Goal: Transaction & Acquisition: Purchase product/service

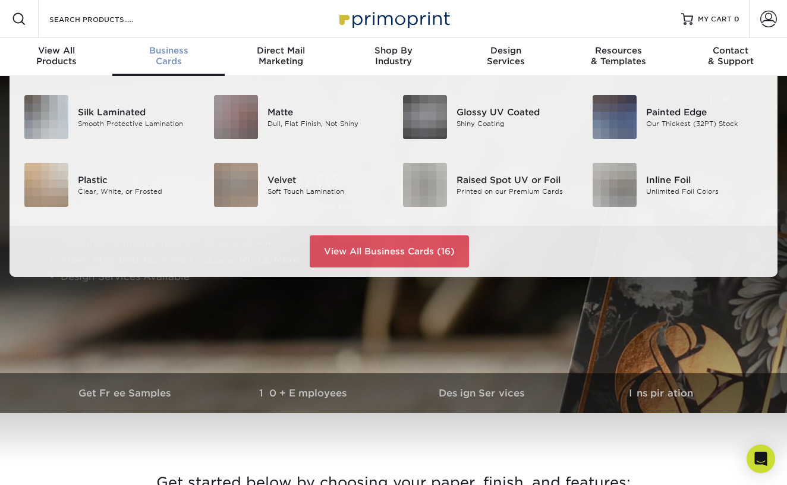
click at [190, 58] on div "Business Cards" at bounding box center [168, 55] width 112 height 21
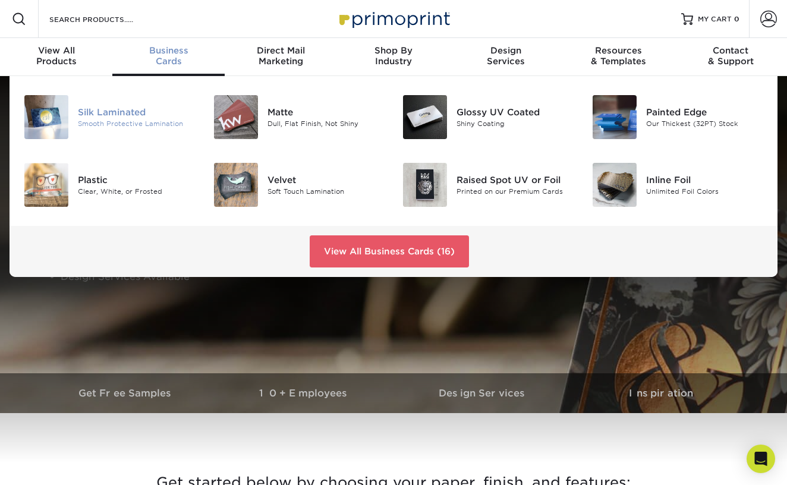
click at [113, 104] on div "Silk Laminated Smooth Protective Lamination" at bounding box center [141, 117] width 126 height 44
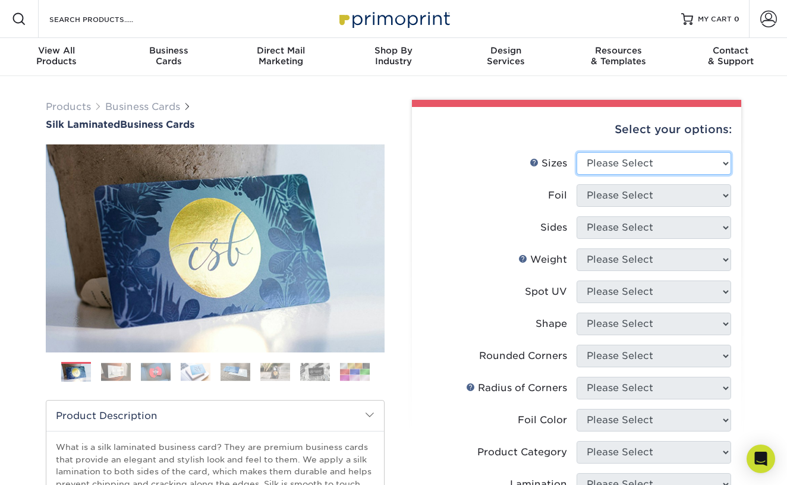
select select "2.00x3.50"
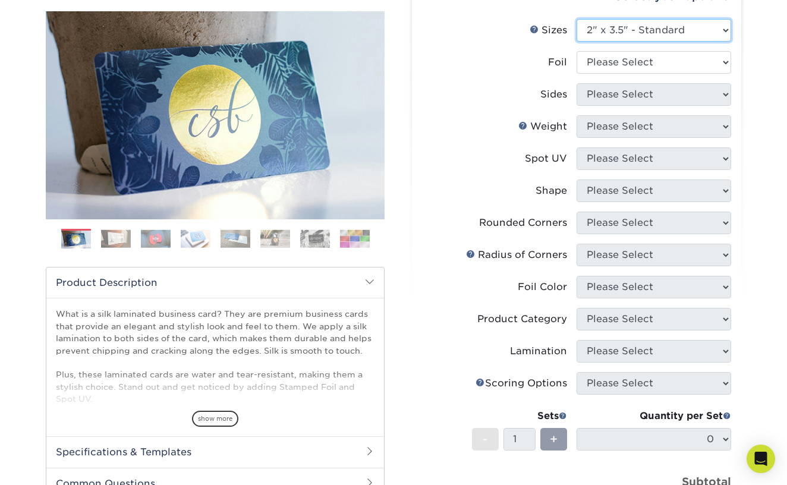
scroll to position [127, 0]
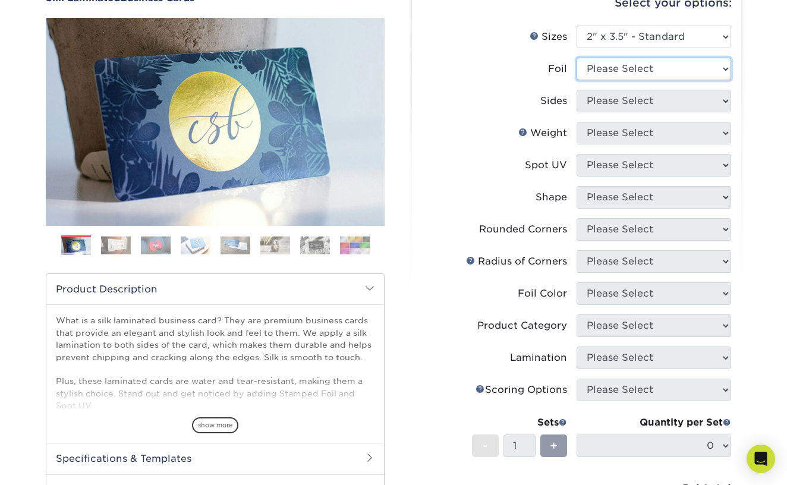
select select "0"
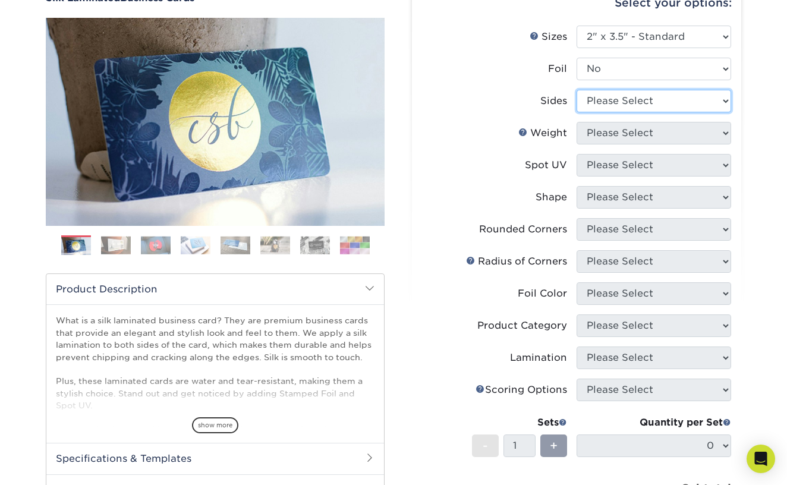
select select "32d3c223-f82c-492b-b915-ba065a00862f"
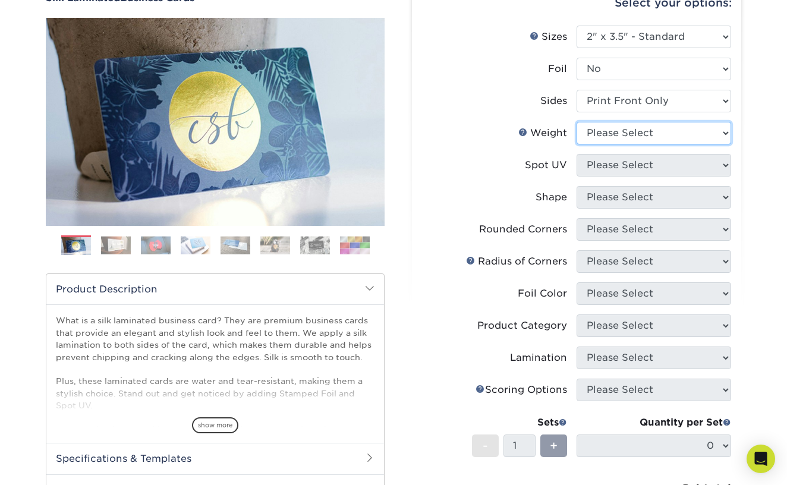
select select "16PT"
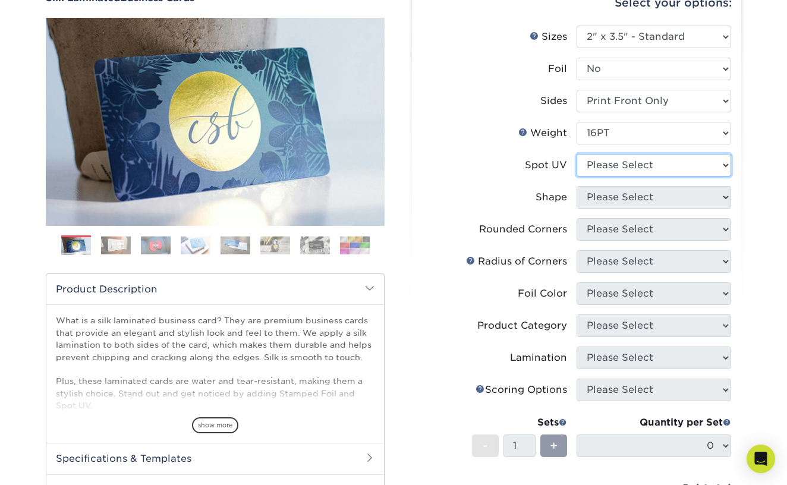
select select "3"
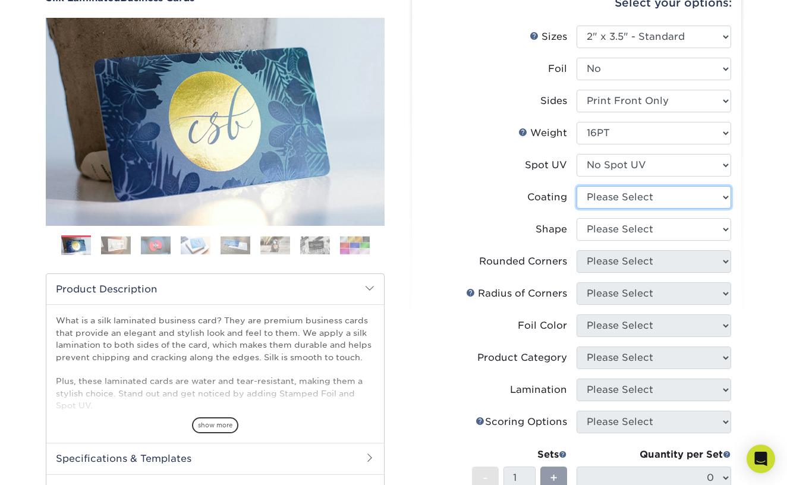
select select "3e7618de-abca-4bda-9f97-8b9129e913d8"
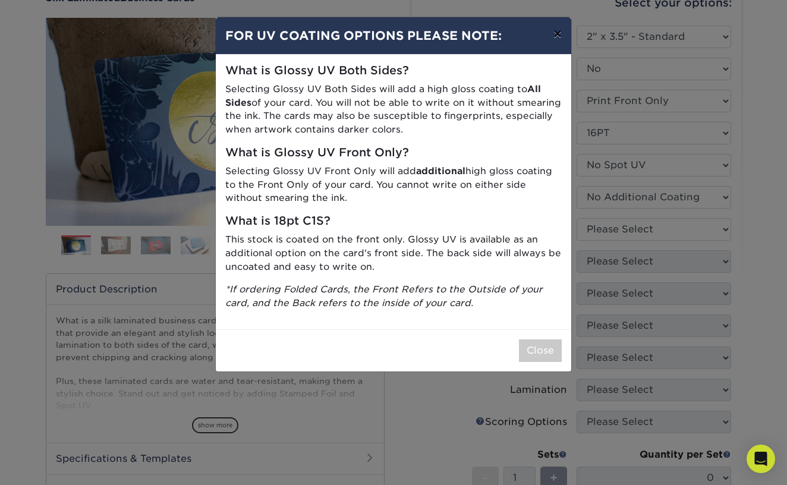
click at [565, 33] on button "×" at bounding box center [557, 33] width 27 height 33
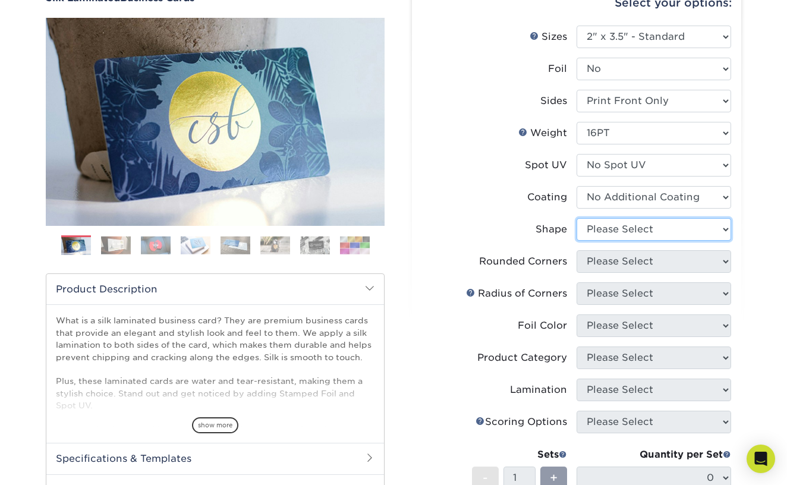
select select "standard"
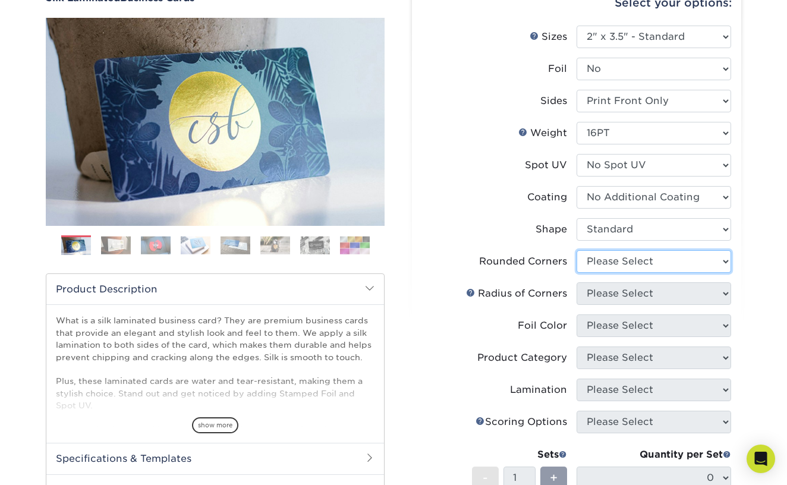
select select "0"
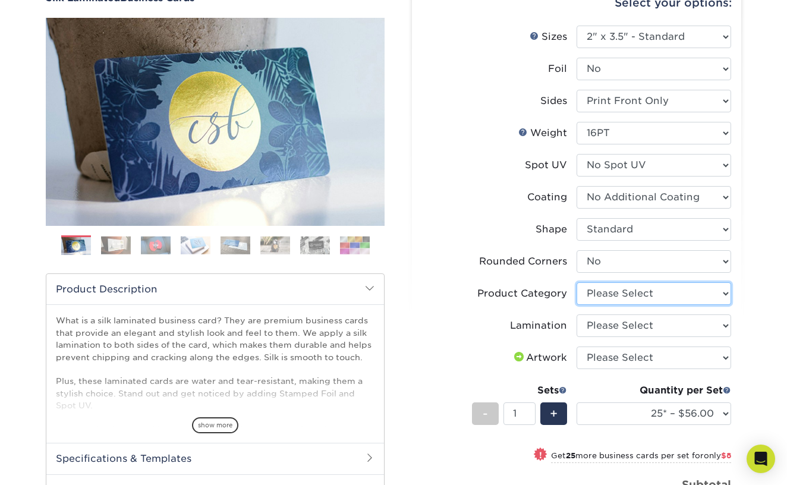
select select "3b5148f1-0588-4f88-a218-97bcfdce65c1"
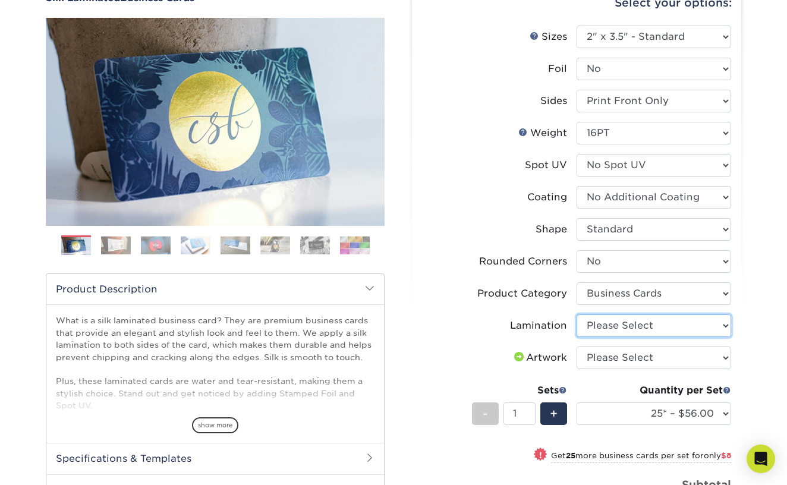
select select "ccacb42f-45f7-42d3-bbd3-7c8421cf37f0"
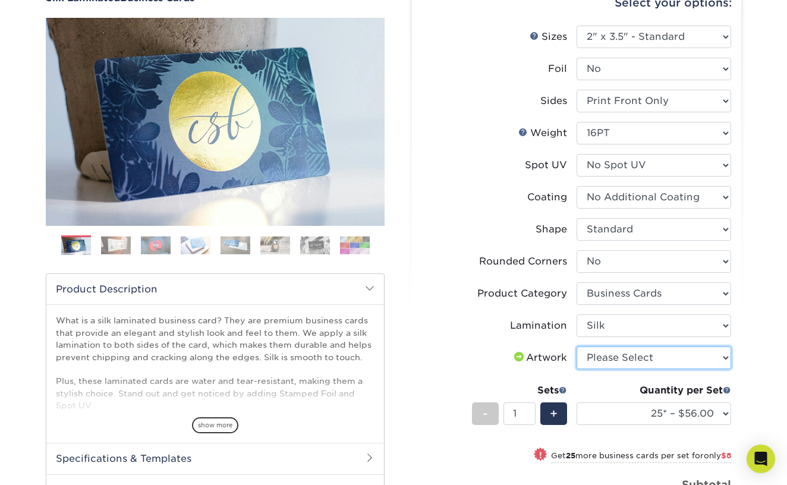
select select "upload"
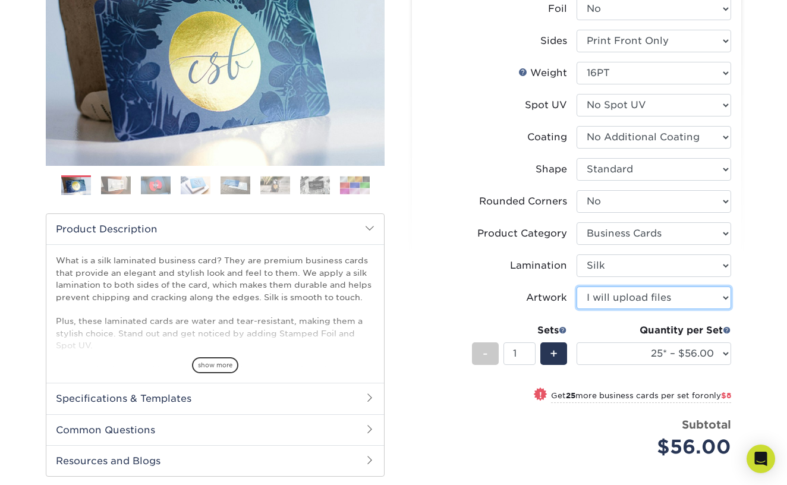
scroll to position [189, 0]
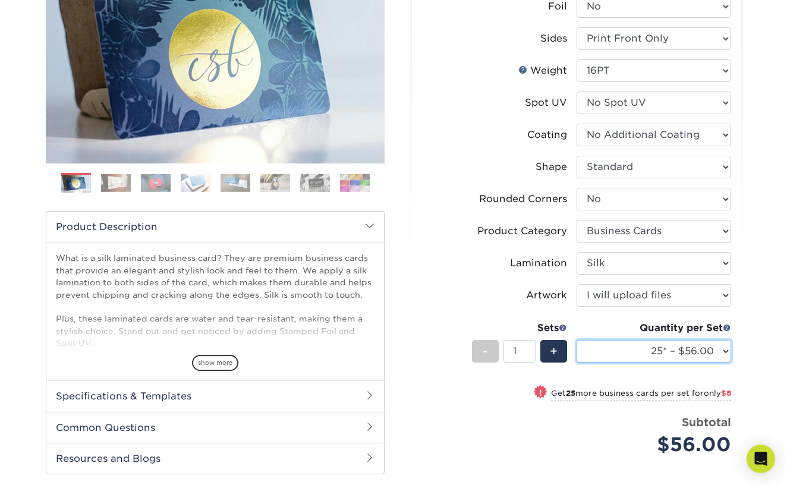
select select "25* – $56.00"
click at [756, 270] on div "Products Business Cards Silk Laminated Business Cards Previous Next" at bounding box center [393, 273] width 787 height 772
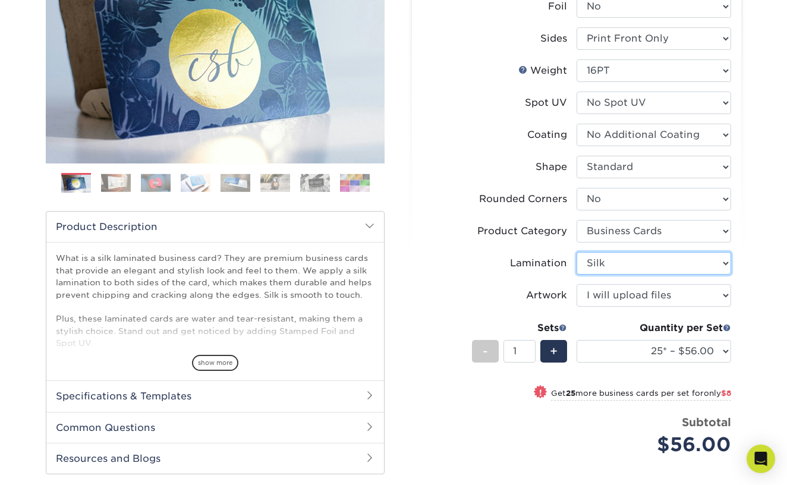
select select "-1"
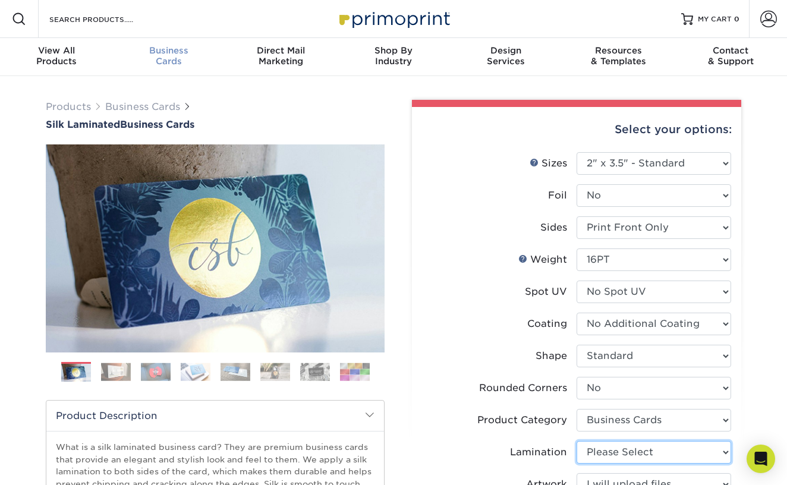
scroll to position [0, 0]
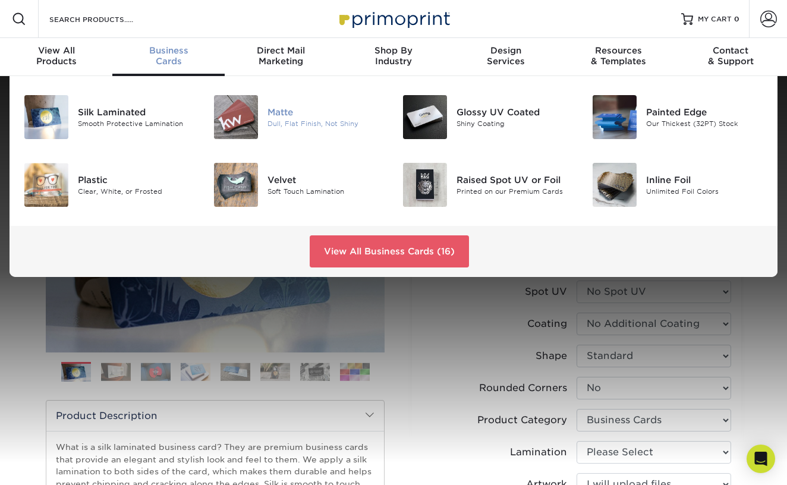
click at [256, 114] on img at bounding box center [236, 117] width 44 height 44
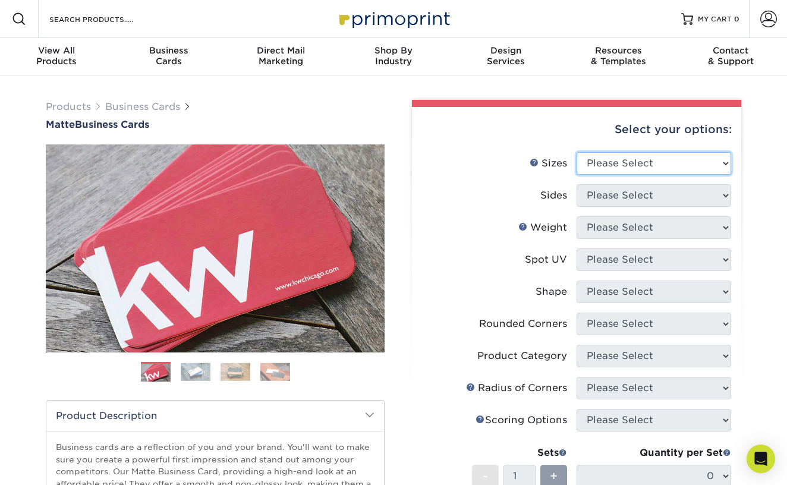
select select "2.00x3.50"
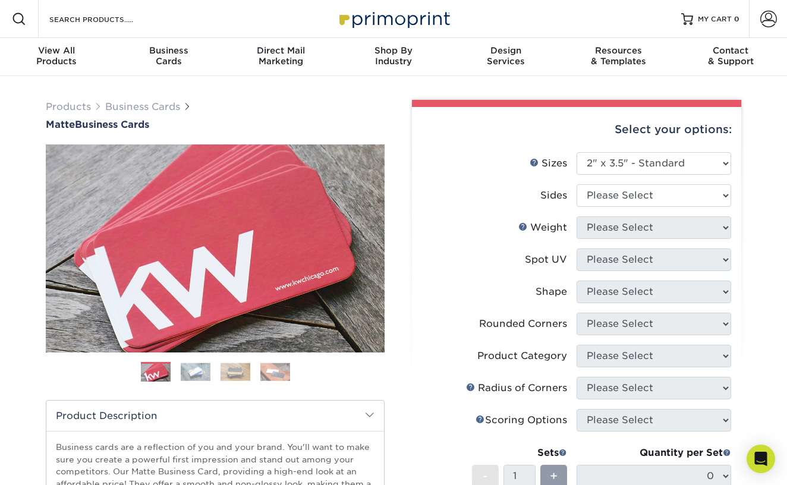
click at [638, 209] on li "Sides Please Select Print Both Sides Print Front Only" at bounding box center [576, 200] width 309 height 32
click at [633, 206] on li "Sides Please Select Print Both Sides Print Front Only" at bounding box center [576, 200] width 309 height 32
select select "32d3c223-f82c-492b-b915-ba065a00862f"
select select "16PT"
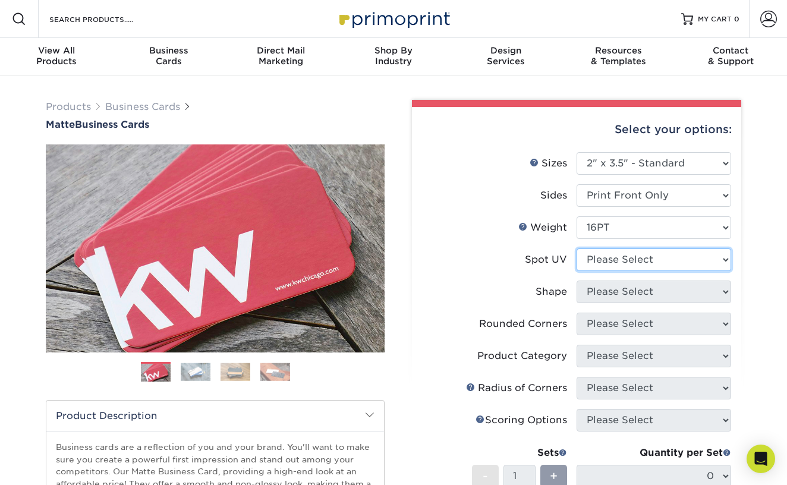
select select "3"
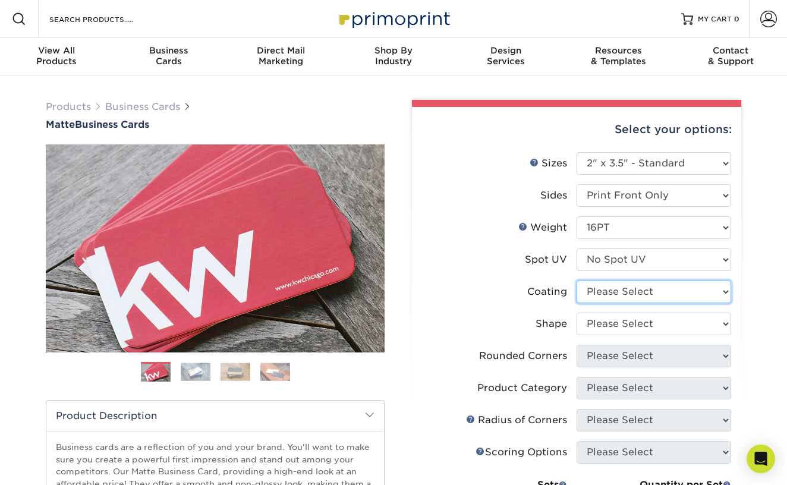
select select "121bb7b5-3b4d-429f-bd8d-bbf80e953313"
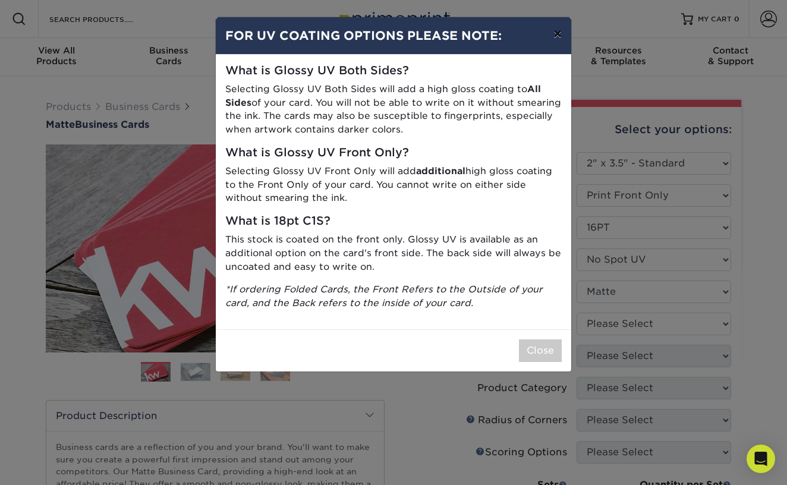
click at [556, 40] on button "×" at bounding box center [557, 33] width 27 height 33
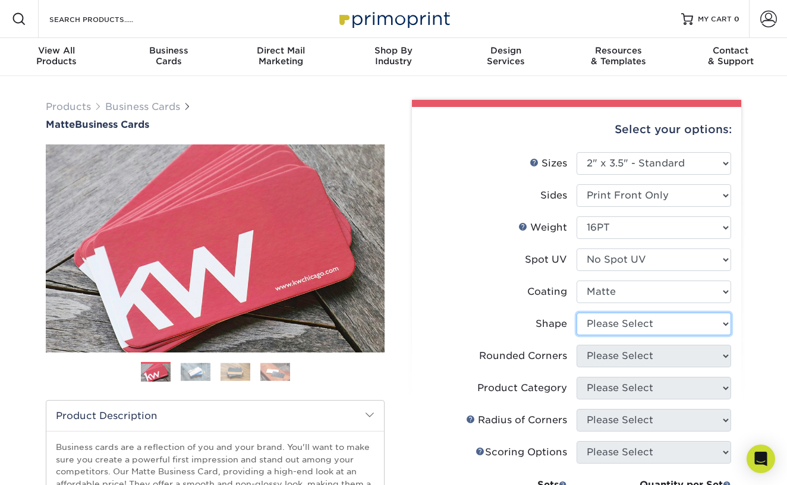
select select "standard"
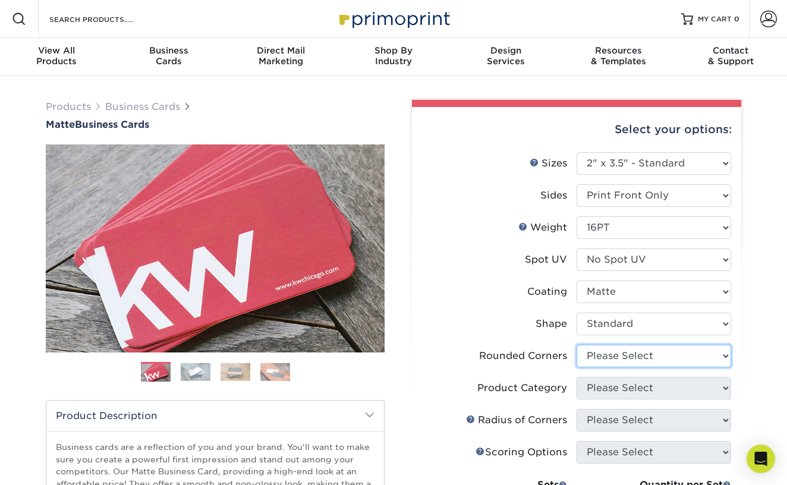
select select "0"
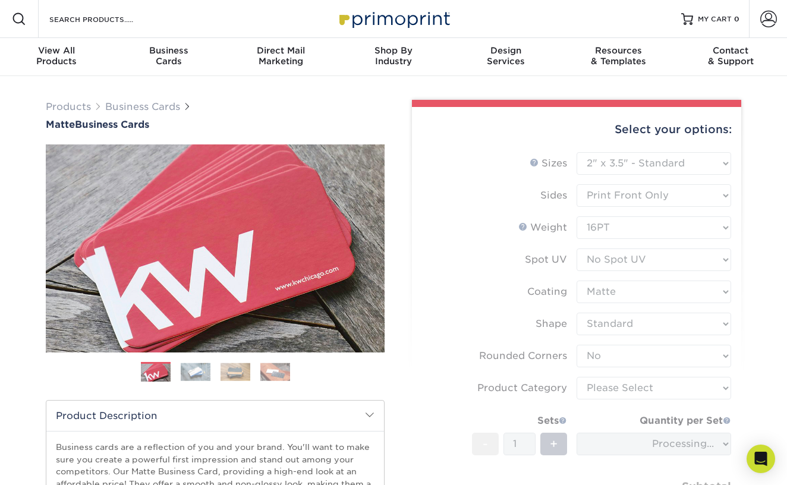
click at [620, 386] on form "Sizes Help Sizes Please Select 1.5" x 3.5" - Mini 1.75" x 3.5" - Mini 2" x 2" -…" at bounding box center [576, 349] width 310 height 395
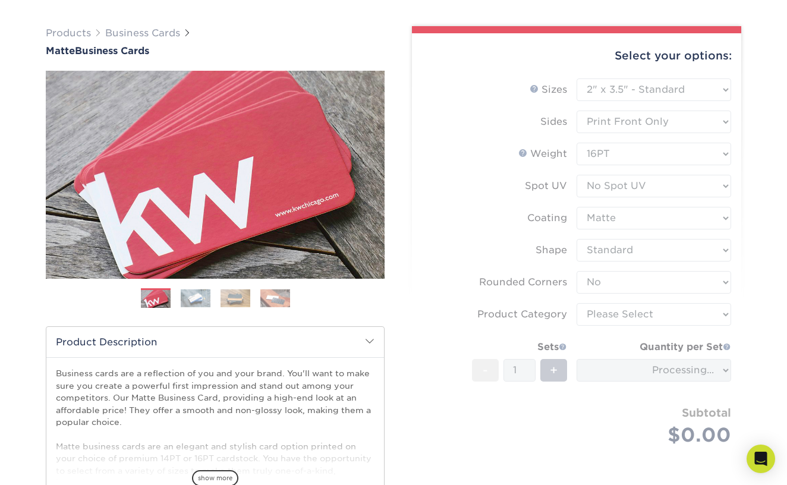
scroll to position [106, 0]
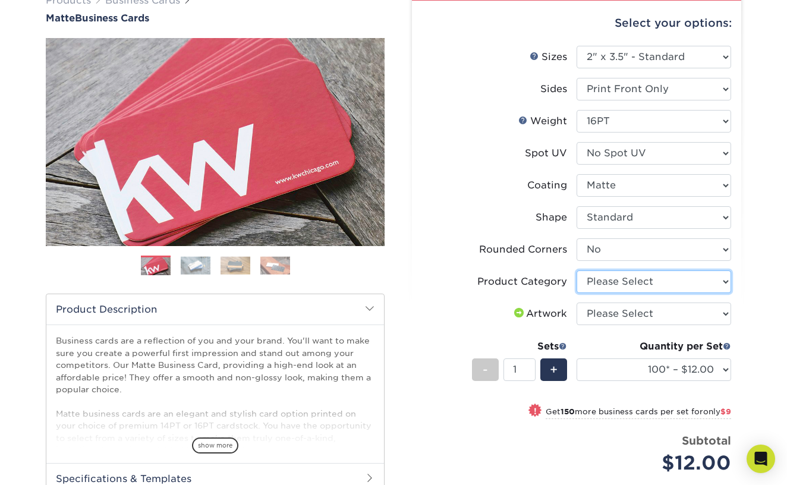
select select "3b5148f1-0588-4f88-a218-97bcfdce65c1"
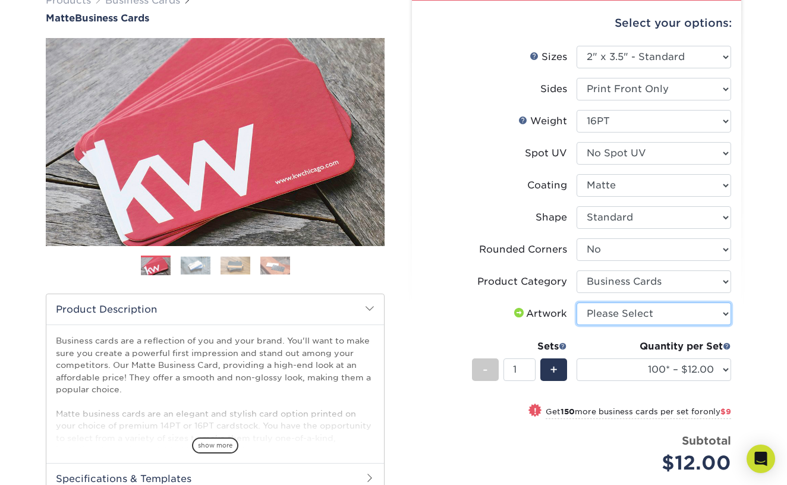
select select "upload"
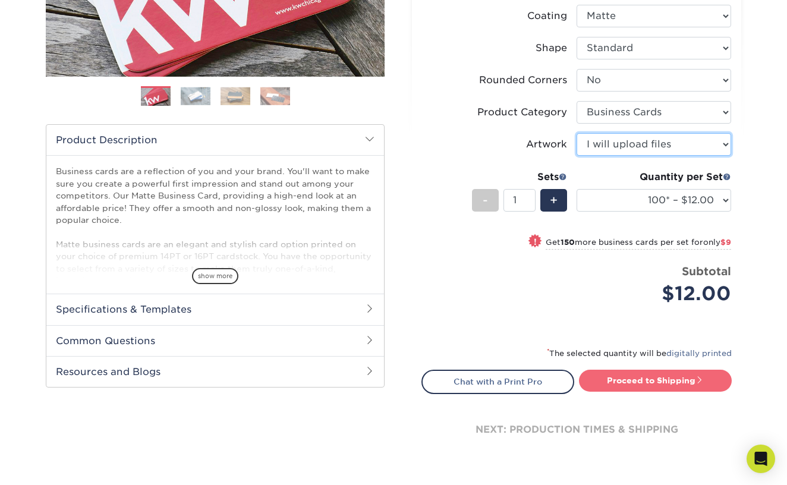
scroll to position [276, 0]
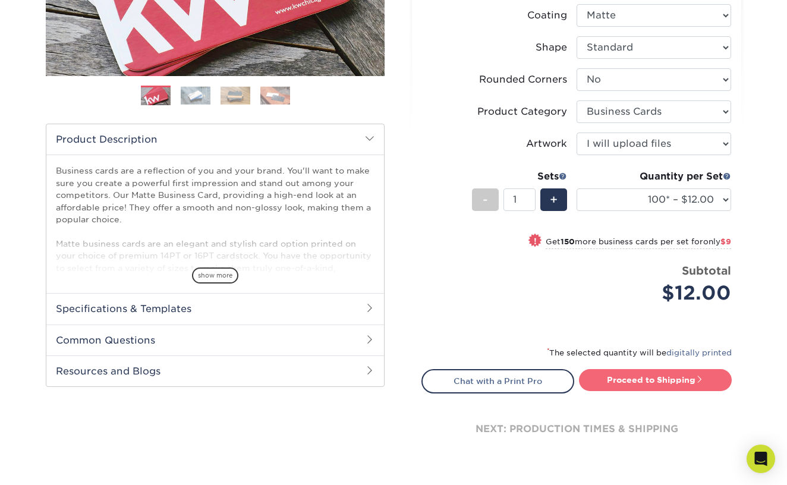
click at [646, 377] on link "Proceed to Shipping" at bounding box center [655, 379] width 153 height 21
type input "Set 1"
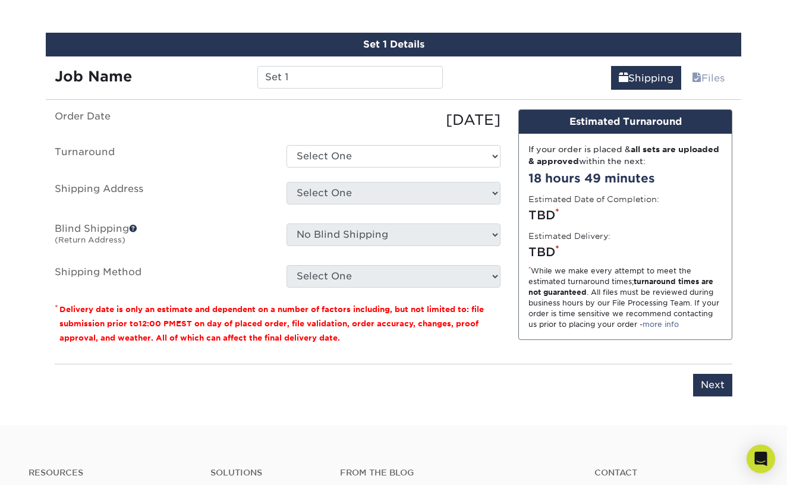
scroll to position [677, 0]
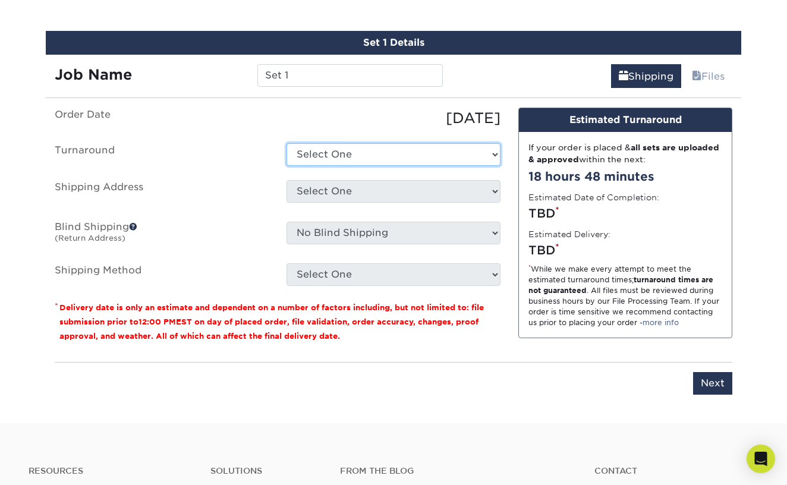
select select "7dffdb8f-13b0-4622-bd10-b9a8a3819dc5"
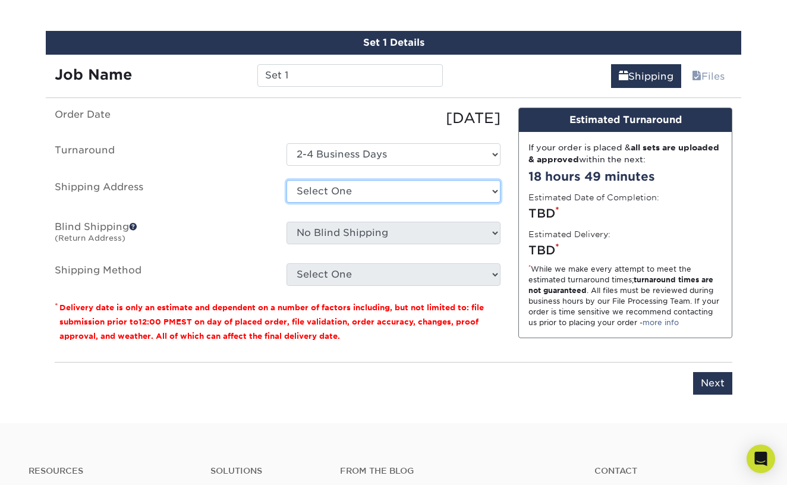
select select "newaddress"
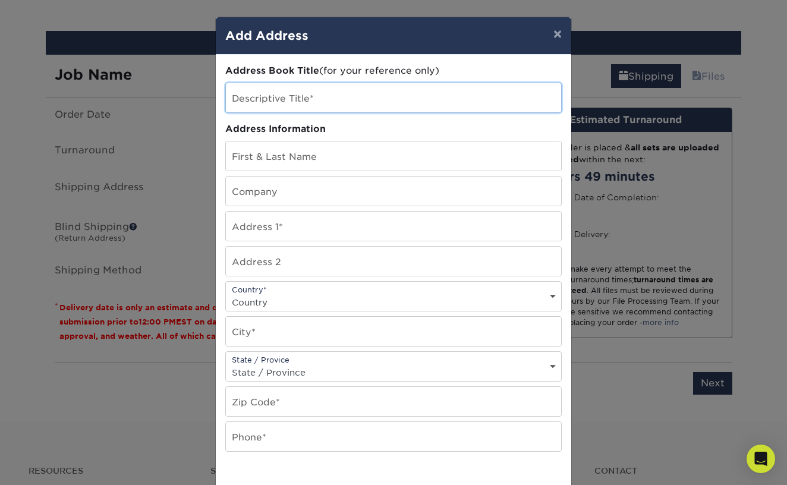
click at [328, 99] on input "text" at bounding box center [393, 97] width 335 height 29
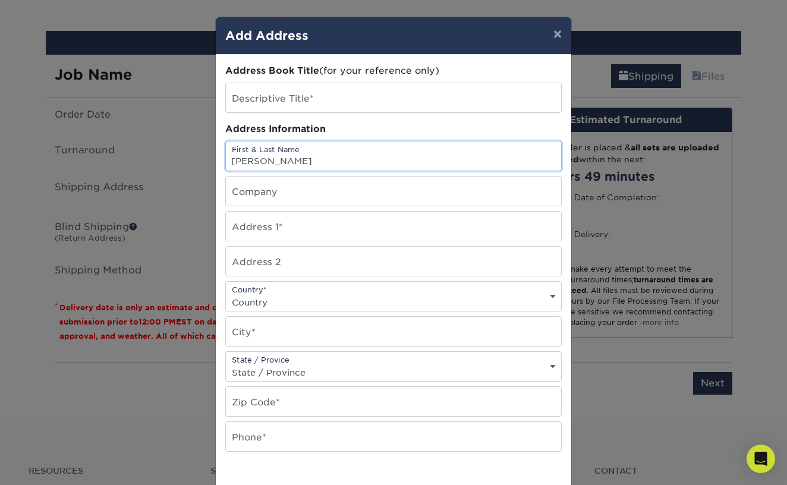
type input "[PERSON_NAME]"
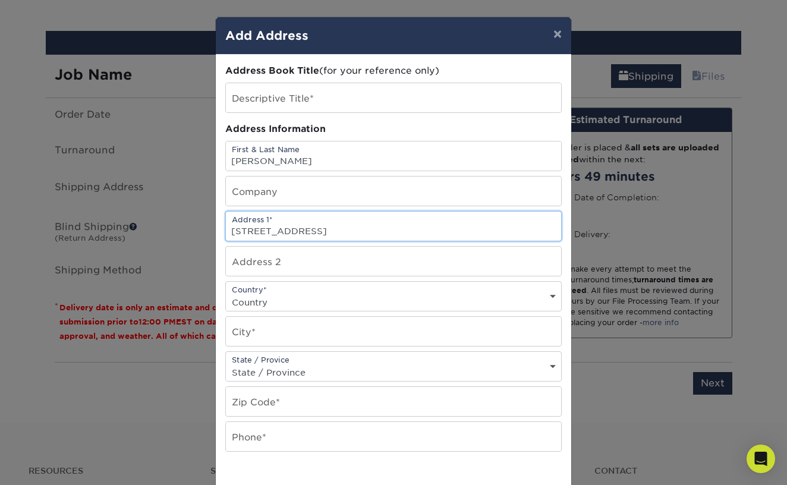
type input "803 Sycamore Avenue"
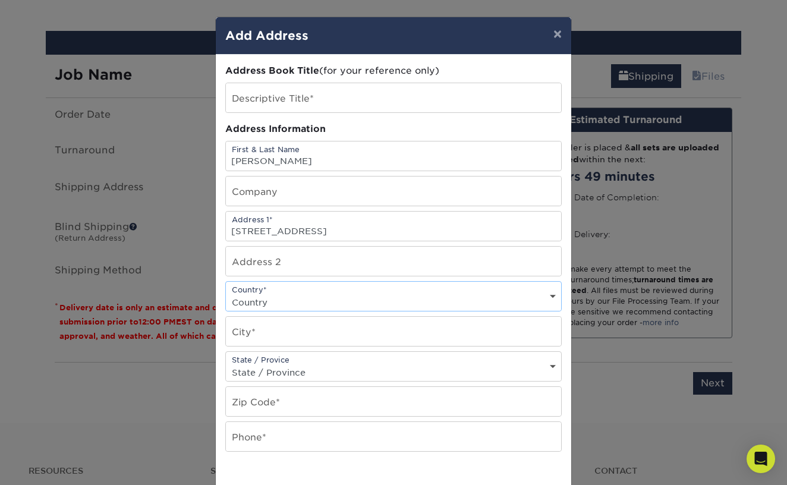
select select "US"
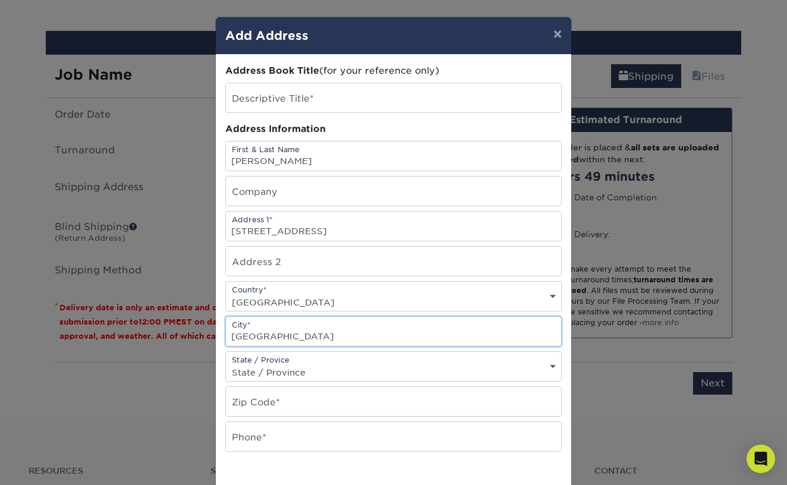
type input "Tinton Falls"
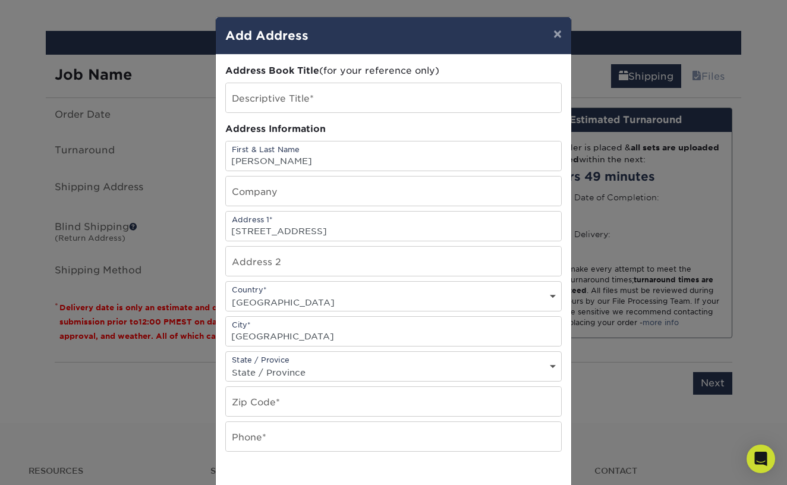
click at [266, 384] on div "Address Book Title (for your reference only) Descriptive Title* Address Informa…" at bounding box center [393, 320] width 336 height 513
select select "NJ"
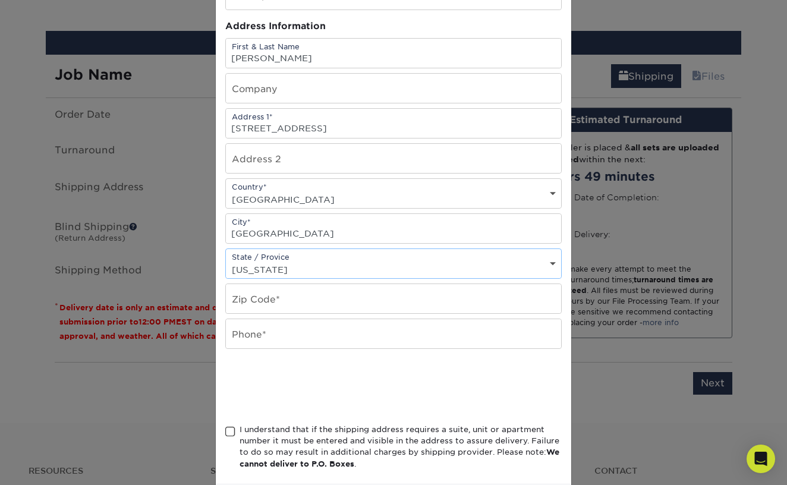
scroll to position [118, 0]
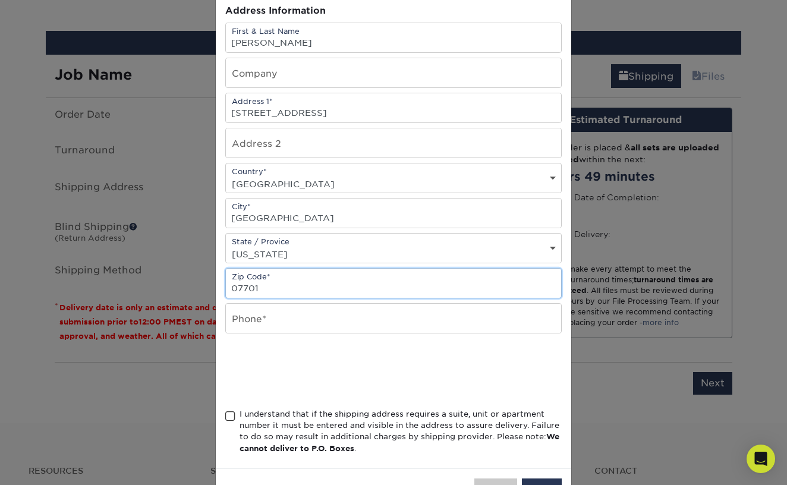
type input "07701"
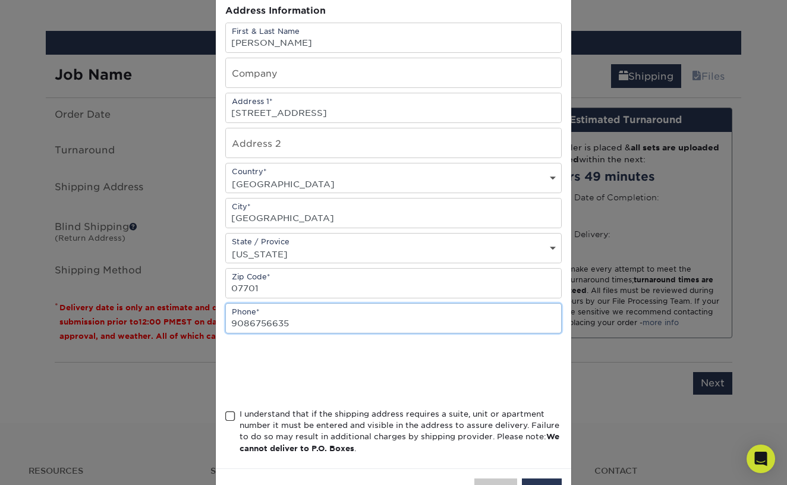
type input "9086756635"
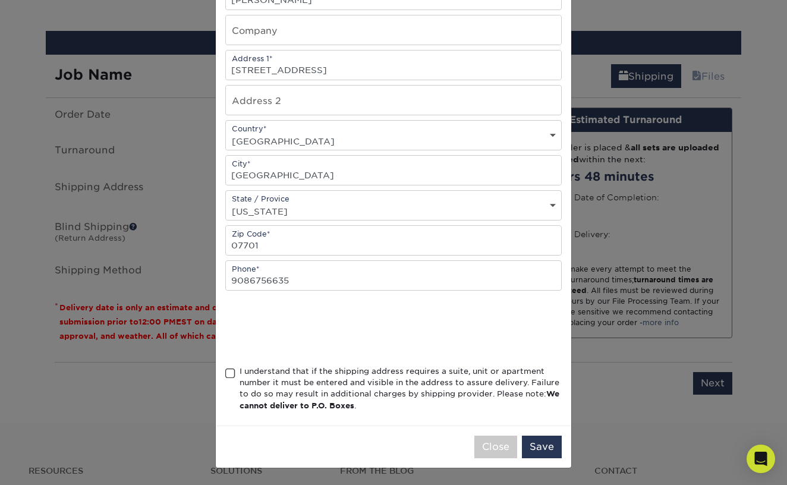
scroll to position [164, 0]
click at [357, 381] on div "I understand that if the shipping address requires a suite, unit or apartment n…" at bounding box center [401, 389] width 322 height 46
click at [0, 0] on input "I understand that if the shipping address requires a suite, unit or apartment n…" at bounding box center [0, 0] width 0 height 0
click at [550, 447] on button "Save" at bounding box center [542, 447] width 40 height 23
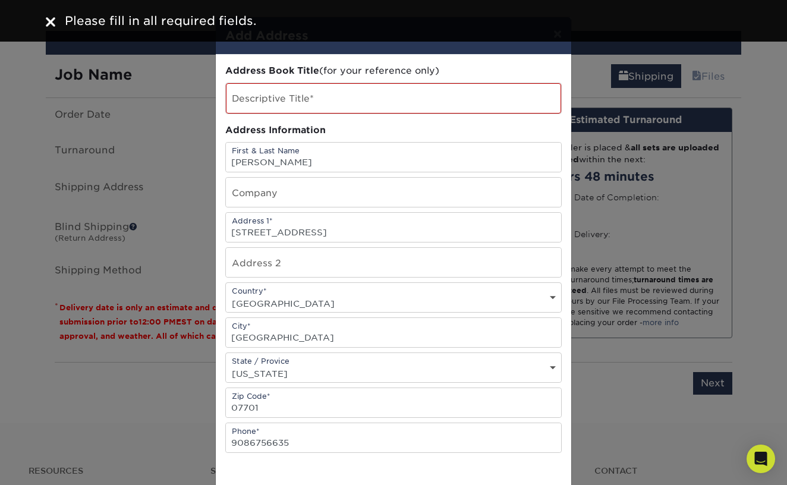
scroll to position [0, 0]
click at [415, 95] on input "text" at bounding box center [393, 98] width 335 height 30
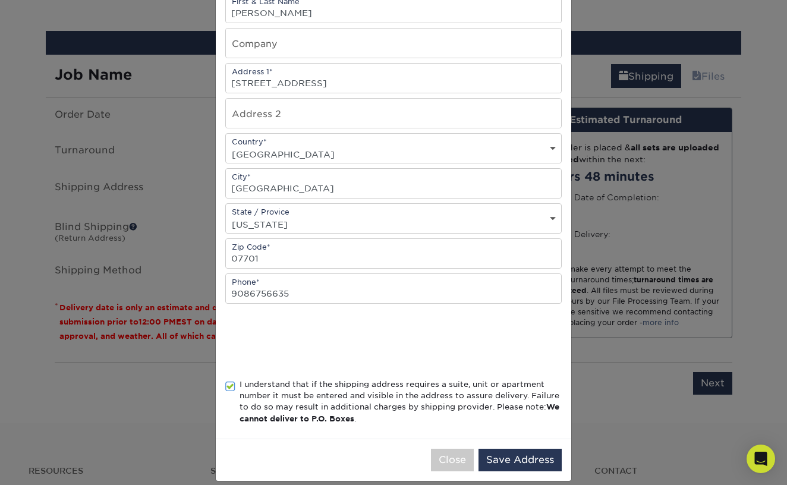
scroll to position [159, 0]
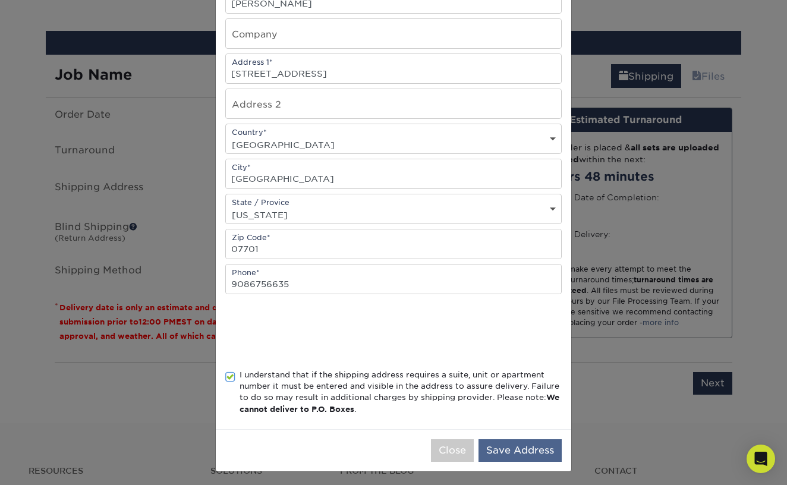
type input "Maritza's House"
click at [509, 450] on button "Save Address" at bounding box center [520, 450] width 83 height 23
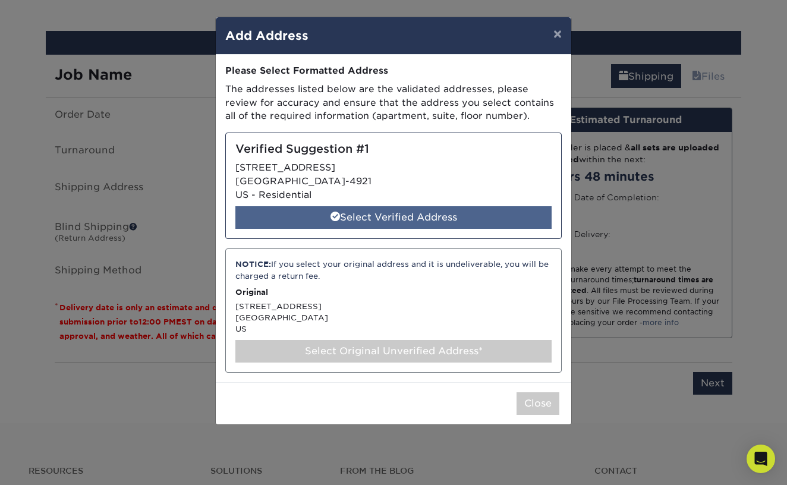
click at [432, 213] on div "Select Verified Address" at bounding box center [393, 217] width 316 height 23
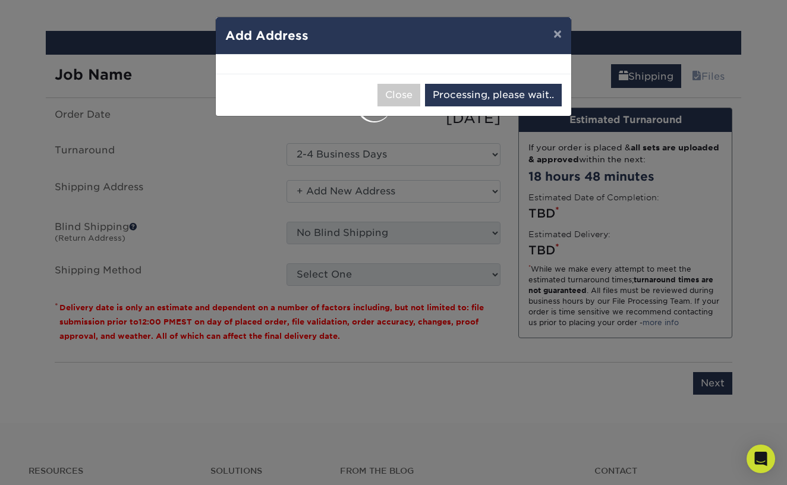
select select "285351"
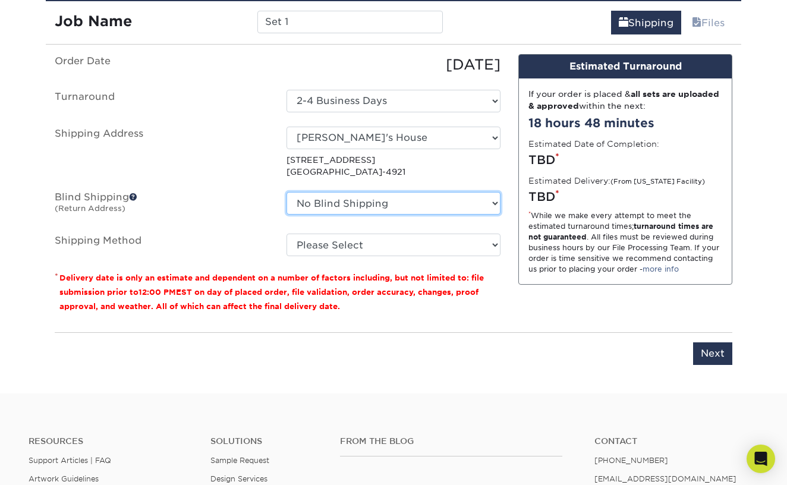
scroll to position [740, 0]
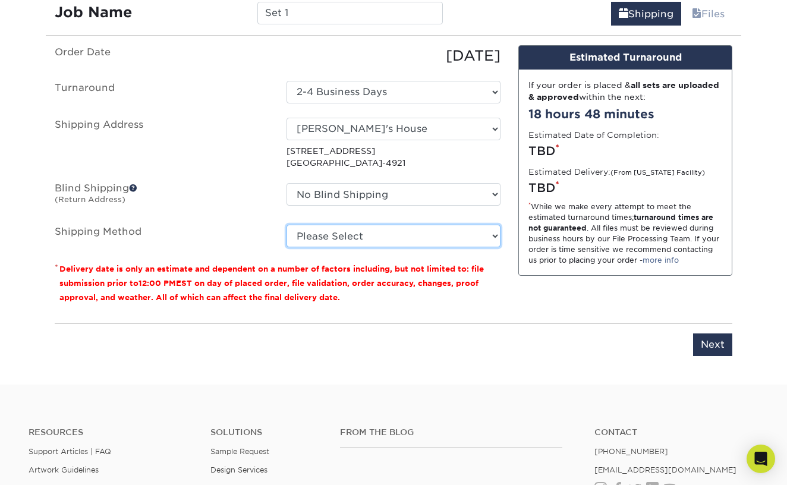
select select "03"
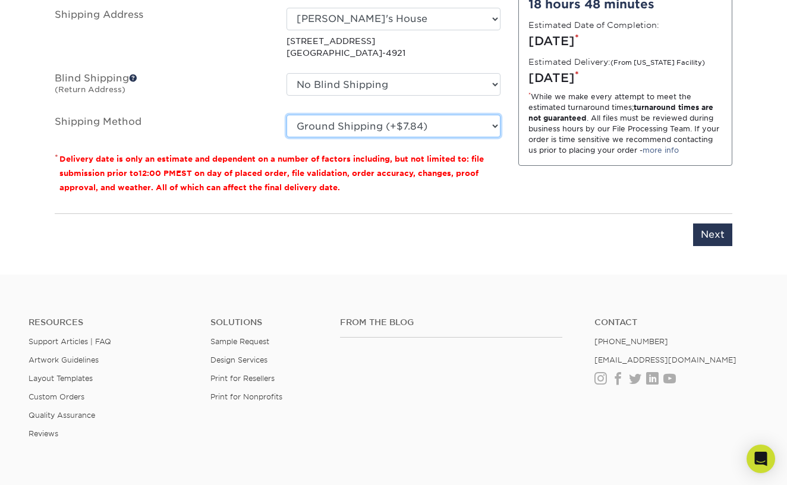
scroll to position [877, 0]
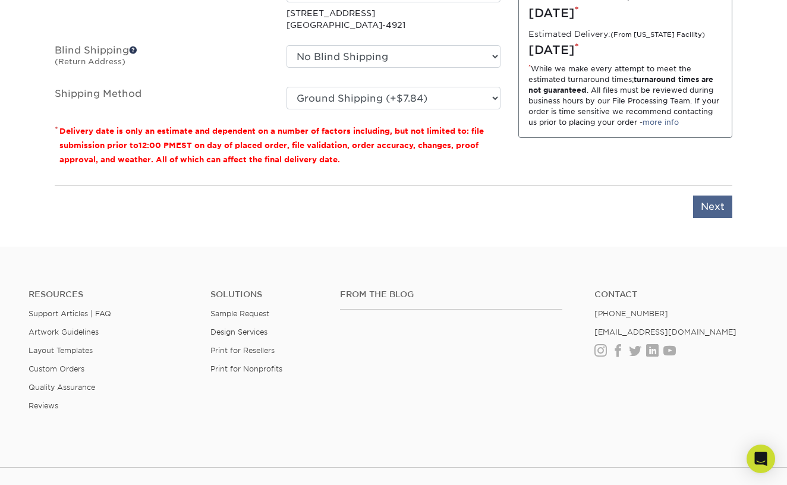
click at [712, 209] on input "Next" at bounding box center [712, 207] width 39 height 23
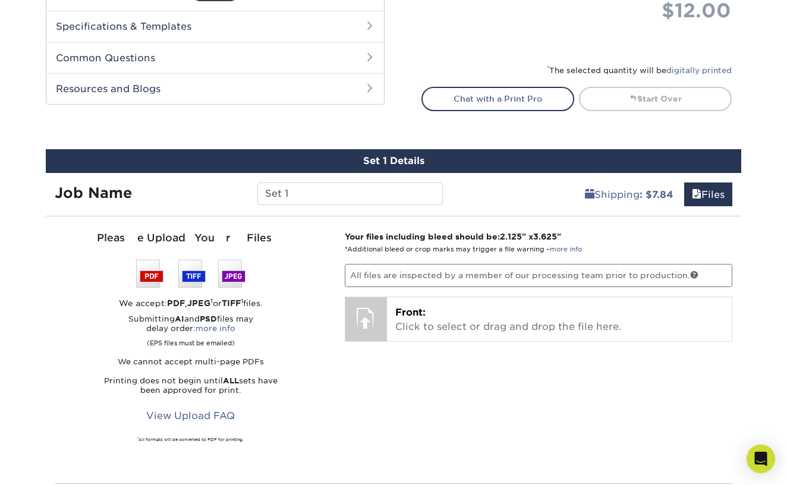
scroll to position [566, 0]
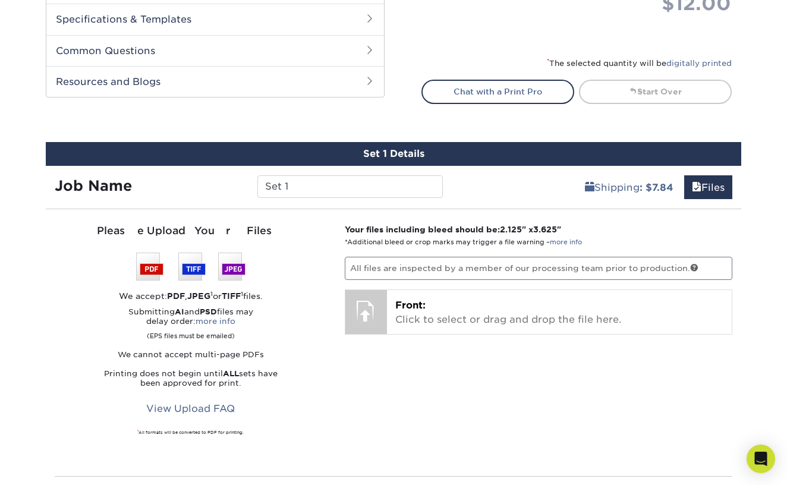
click at [552, 265] on p "All files are inspected by a member of our processing team prior to production." at bounding box center [539, 268] width 388 height 23
drag, startPoint x: 564, startPoint y: 309, endPoint x: 586, endPoint y: 285, distance: 32.4
click at [586, 285] on div "Your files including bleed should be: 2.125 " x 3.625 " *Additional bleed or cr…" at bounding box center [539, 343] width 406 height 238
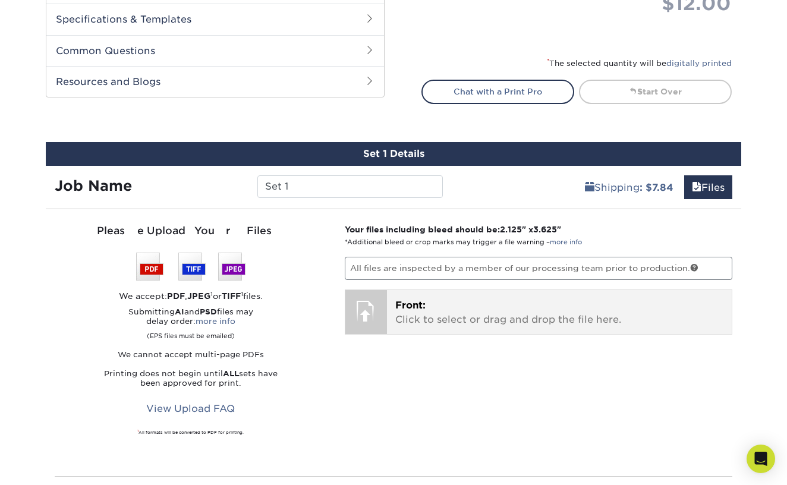
click at [426, 316] on p "Front: Click to select or drag and drop the file here." at bounding box center [559, 312] width 329 height 29
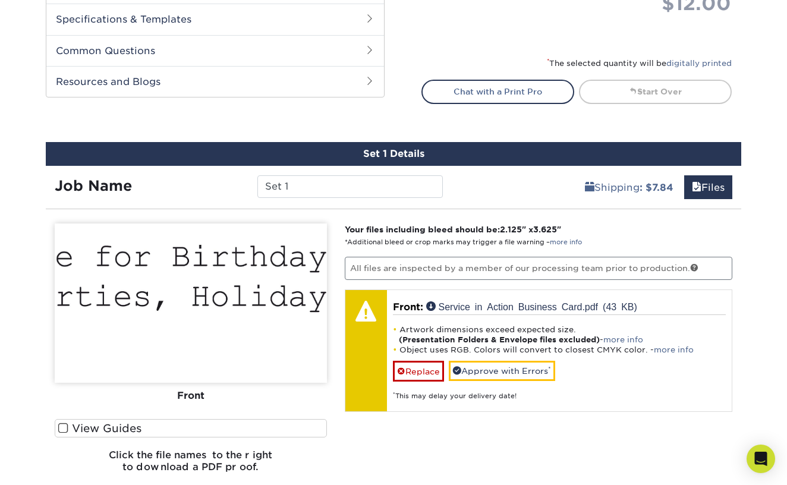
click at [270, 284] on img at bounding box center [191, 303] width 272 height 159
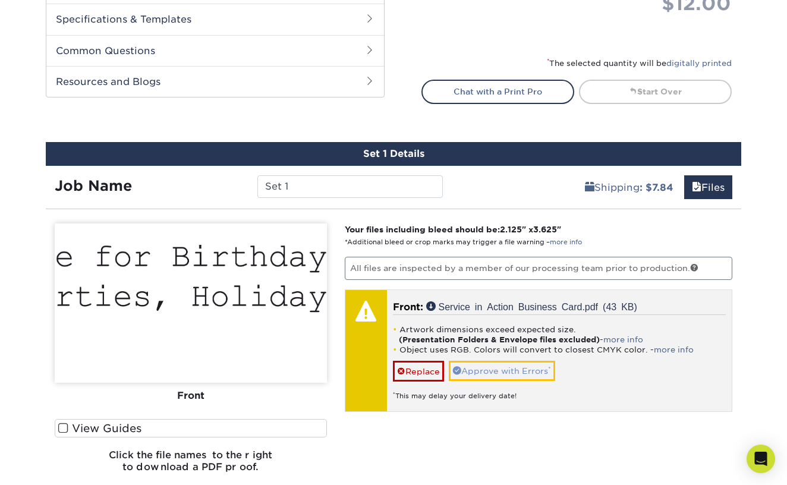
click at [470, 366] on link "Approve with Errors *" at bounding box center [502, 371] width 106 height 20
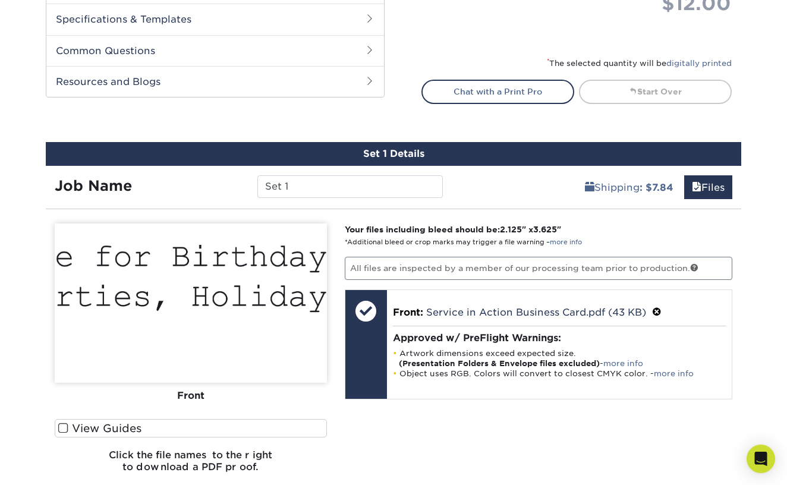
click at [229, 301] on img at bounding box center [191, 303] width 272 height 159
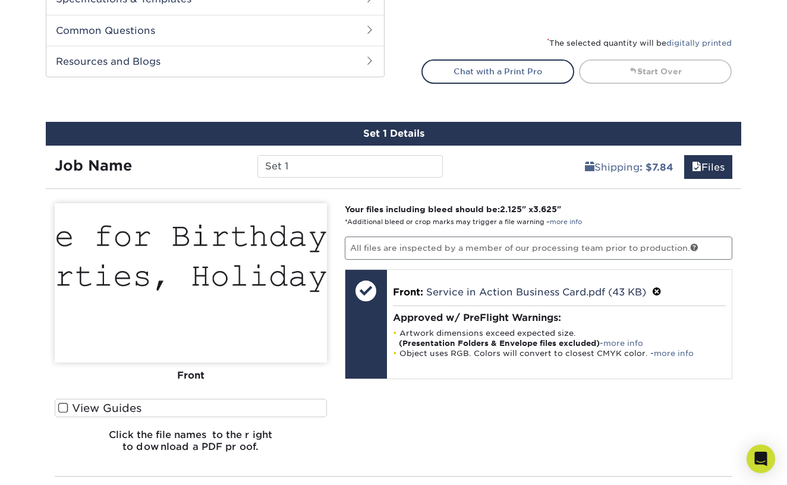
scroll to position [593, 0]
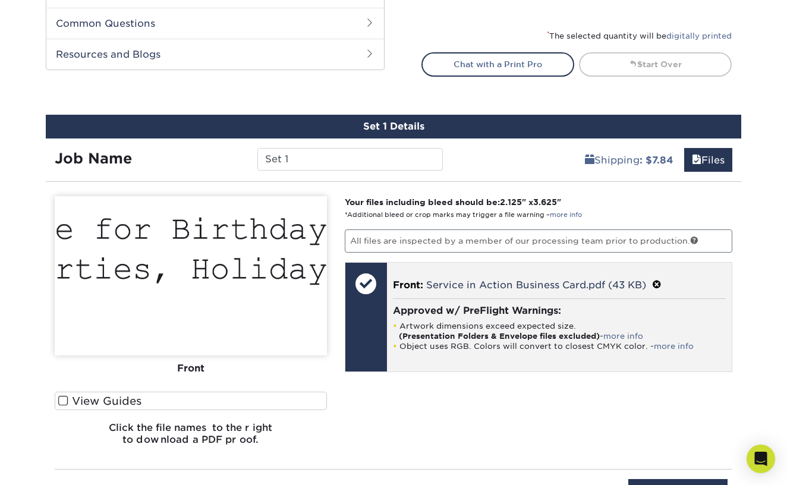
click at [657, 283] on span at bounding box center [657, 284] width 10 height 11
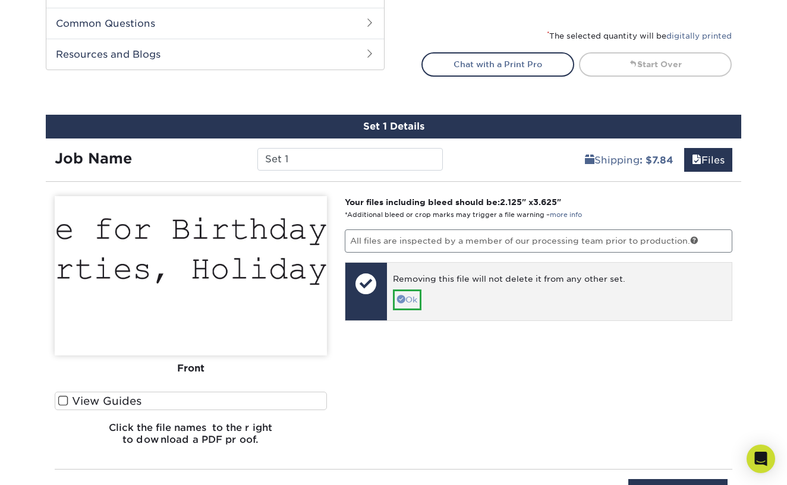
click at [414, 300] on link "Ok" at bounding box center [407, 300] width 29 height 20
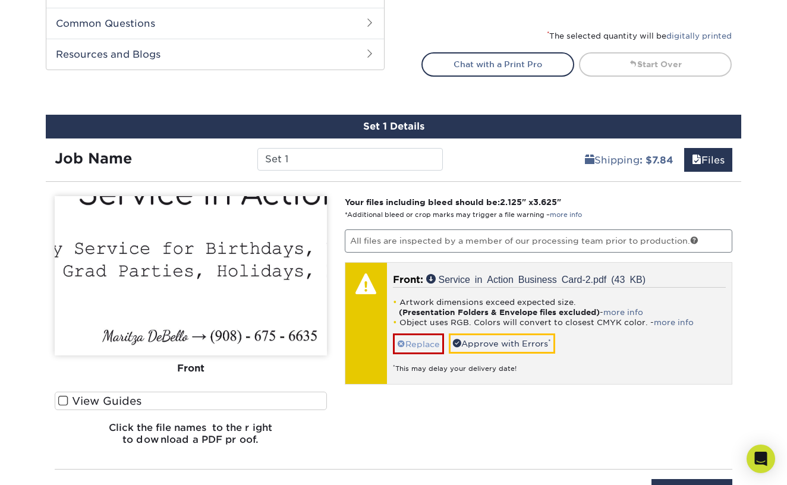
click at [426, 344] on link "Replace" at bounding box center [418, 343] width 51 height 21
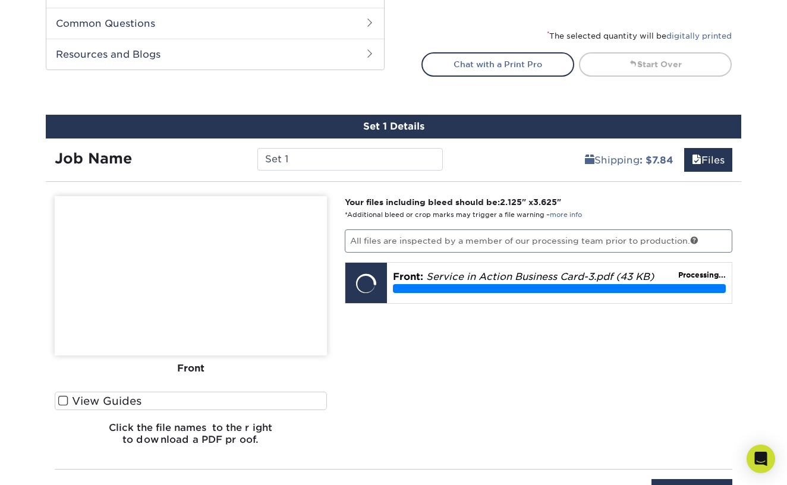
click at [576, 363] on div "Your files including bleed should be: 2.125 " x 3.625 " *Additional bleed or cr…" at bounding box center [539, 325] width 406 height 259
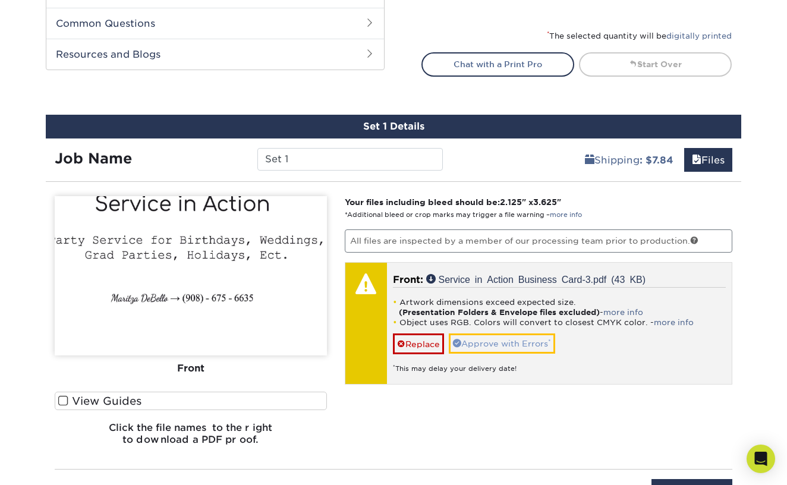
click at [487, 347] on link "Approve with Errors *" at bounding box center [502, 343] width 106 height 20
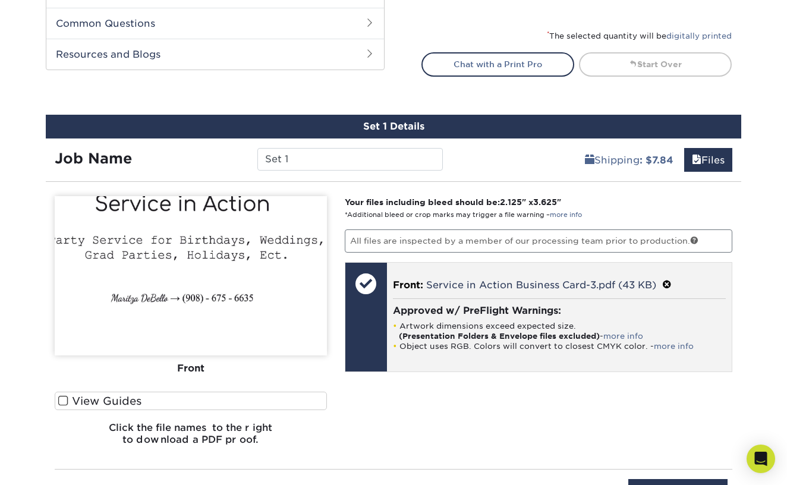
click at [669, 284] on span at bounding box center [667, 284] width 10 height 11
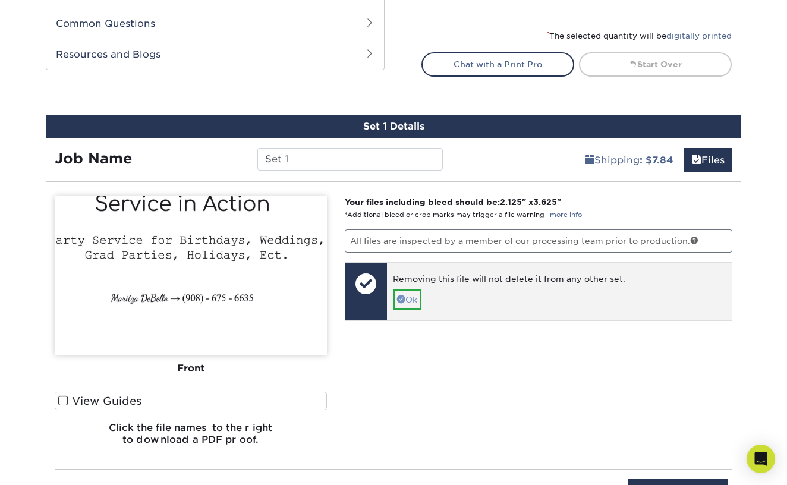
click at [416, 292] on link "Ok" at bounding box center [407, 300] width 29 height 20
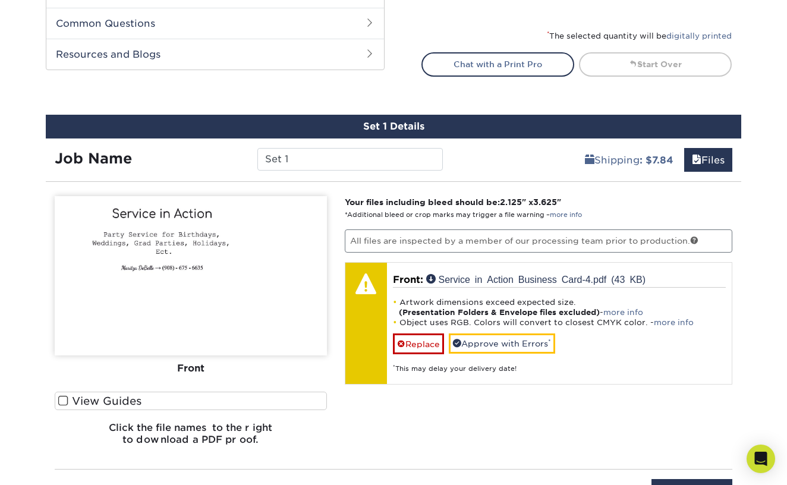
click at [526, 182] on div "Set 1 Details Job Name Set 1 Shipping : $7.84 Files You've choosen mailing serv…" at bounding box center [394, 315] width 696 height 401
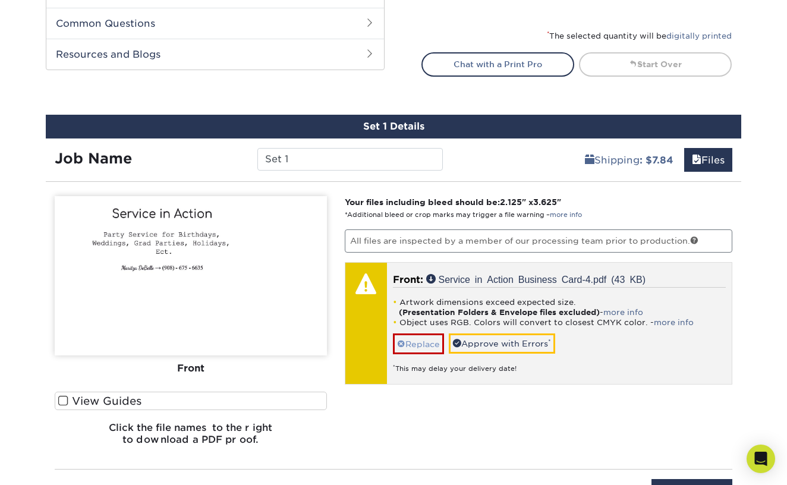
click at [433, 339] on link "Replace" at bounding box center [418, 343] width 51 height 21
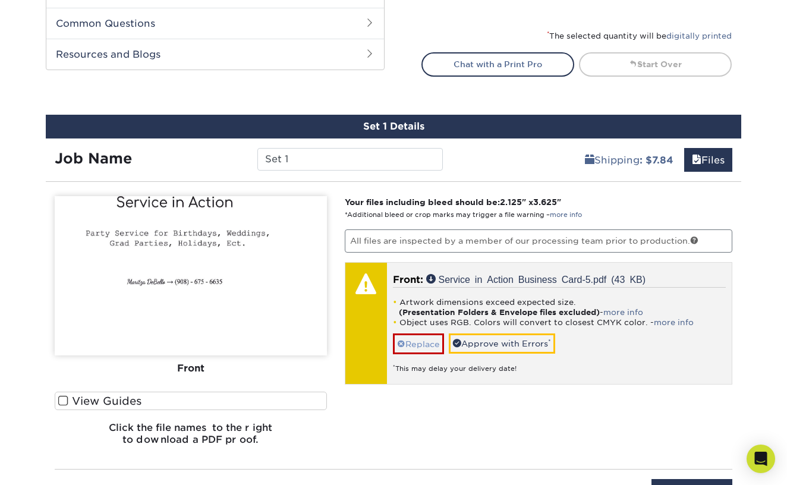
click at [422, 343] on link "Replace" at bounding box center [418, 343] width 51 height 21
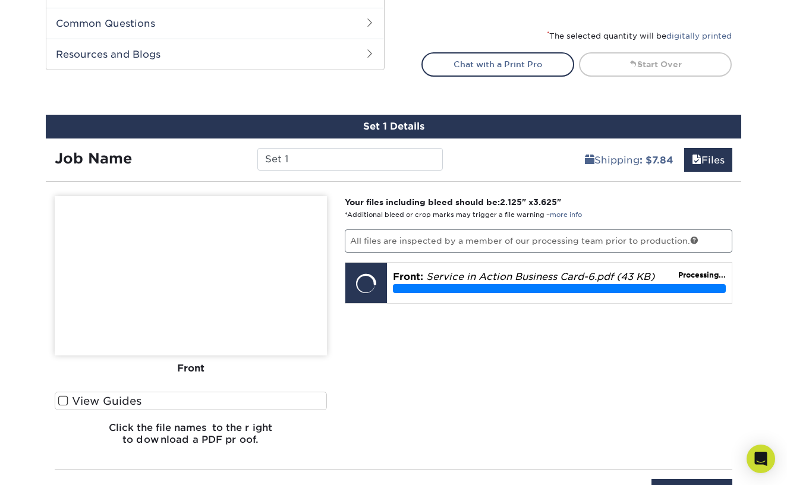
click at [539, 345] on div "Your files including bleed should be: 2.125 " x 3.625 " *Additional bleed or cr…" at bounding box center [539, 325] width 406 height 259
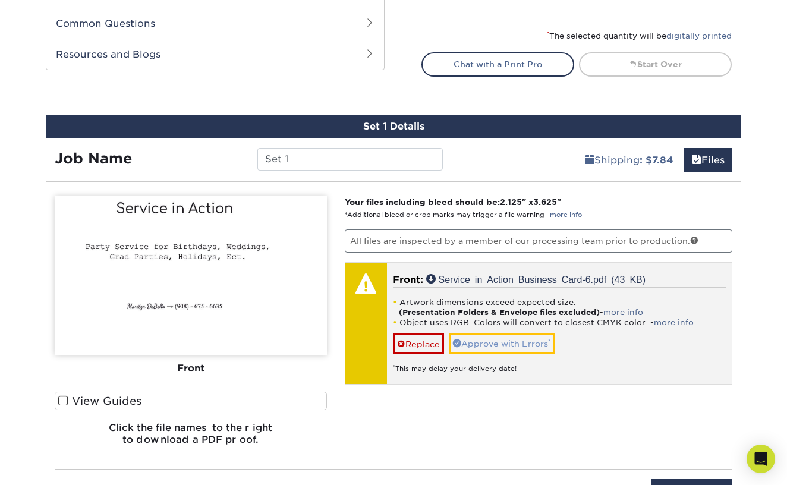
click at [539, 345] on link "Approve with Errors *" at bounding box center [502, 343] width 106 height 20
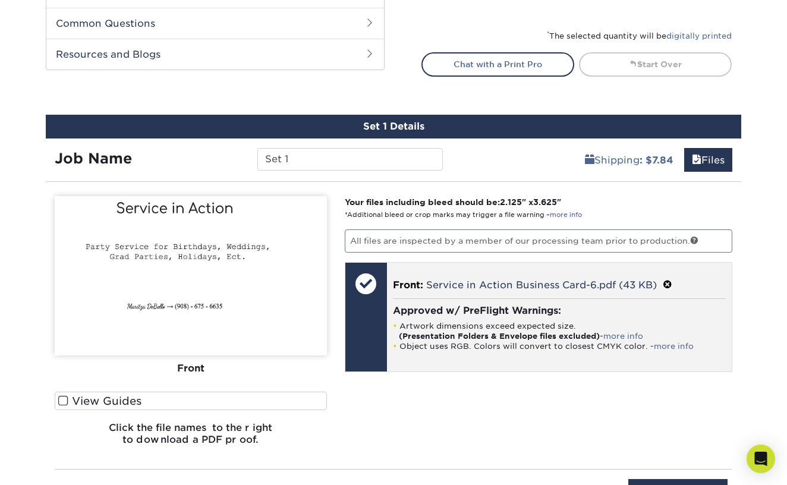
click at [665, 281] on span at bounding box center [668, 284] width 10 height 11
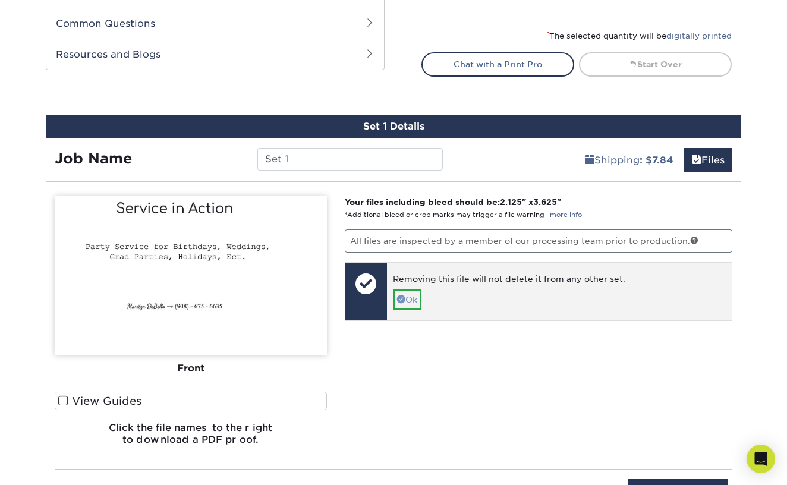
click at [418, 294] on link "Ok" at bounding box center [407, 300] width 29 height 20
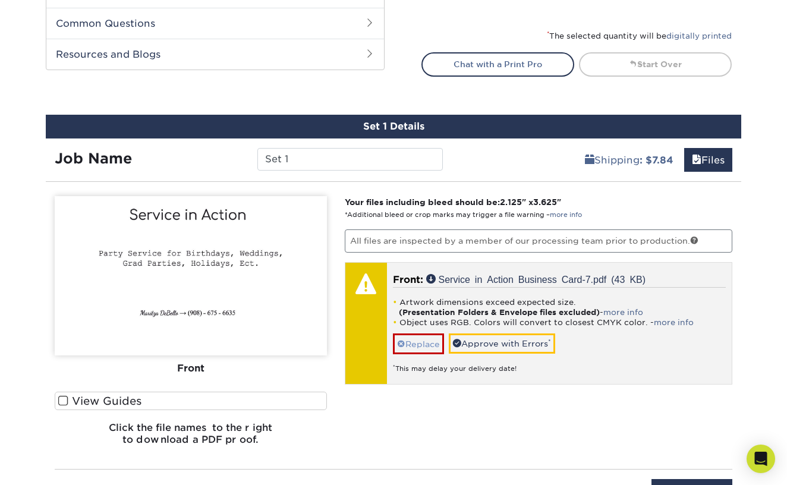
click at [424, 343] on link "Replace" at bounding box center [418, 343] width 51 height 21
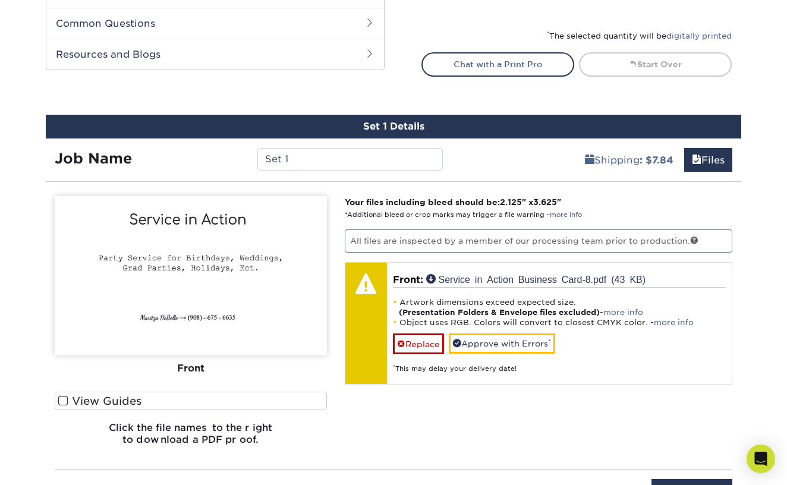
click at [496, 166] on div "Shipping : $7.84 Files" at bounding box center [597, 155] width 290 height 33
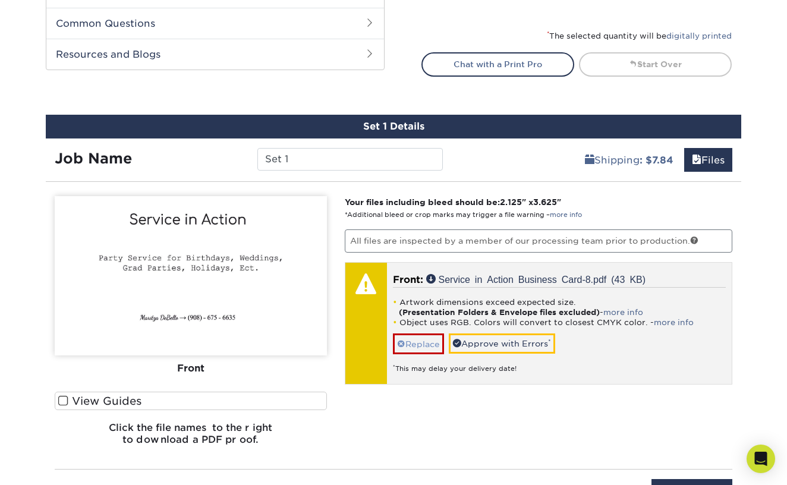
click at [437, 340] on link "Replace" at bounding box center [418, 343] width 51 height 21
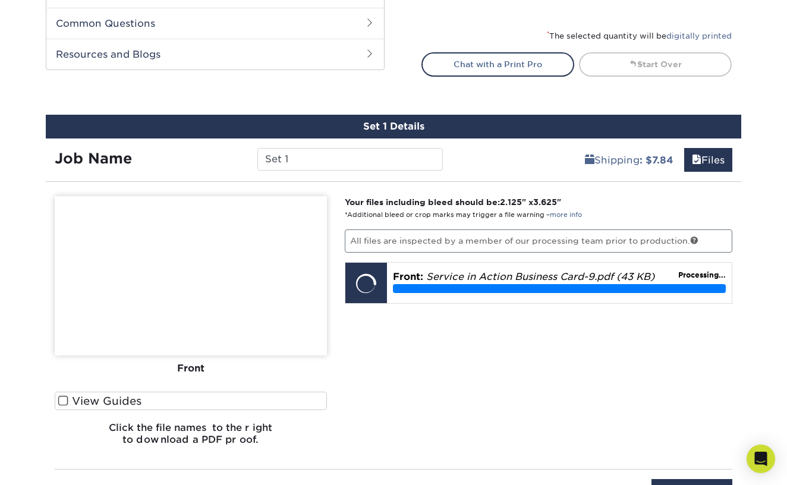
click at [458, 368] on div "Your files including bleed should be: 2.125 " x 3.625 " *Additional bleed or cr…" at bounding box center [539, 325] width 406 height 259
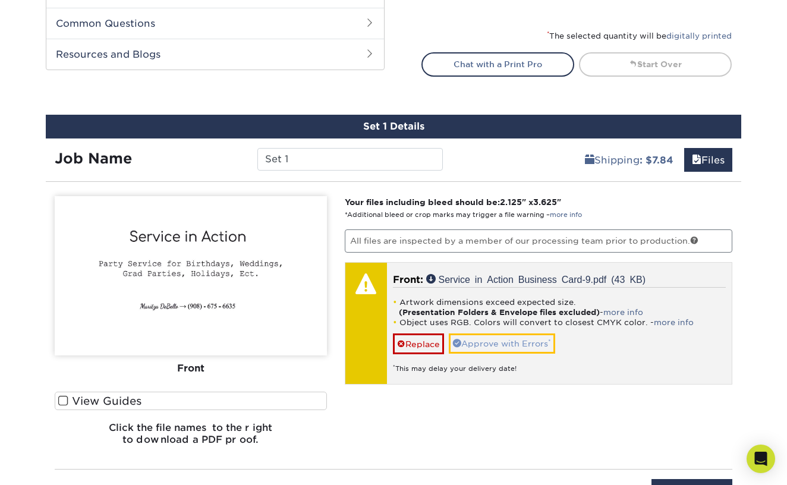
click at [500, 343] on link "Approve with Errors *" at bounding box center [502, 343] width 106 height 20
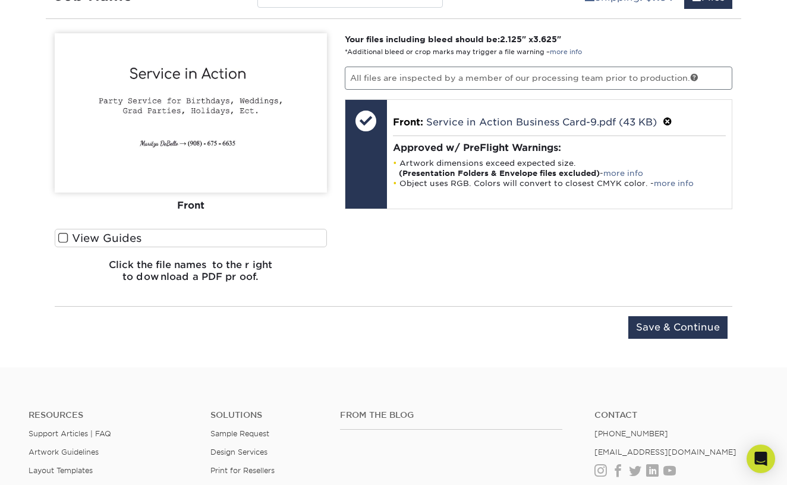
scroll to position [792, 0]
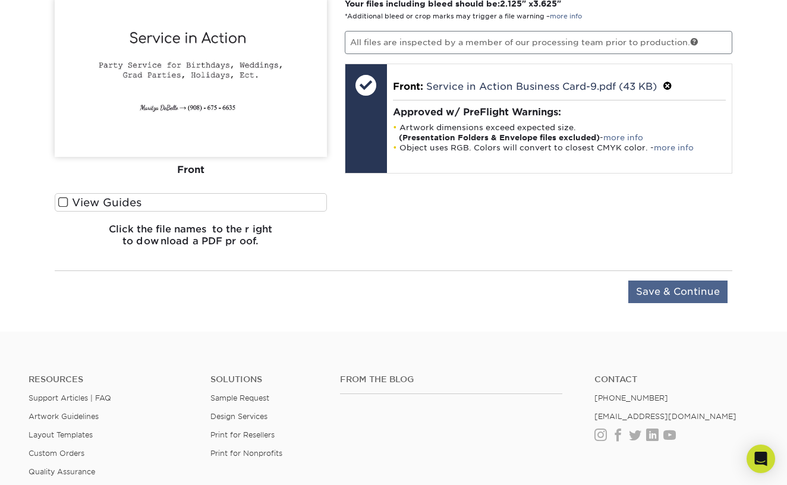
click at [668, 294] on input "Save & Continue" at bounding box center [677, 292] width 99 height 23
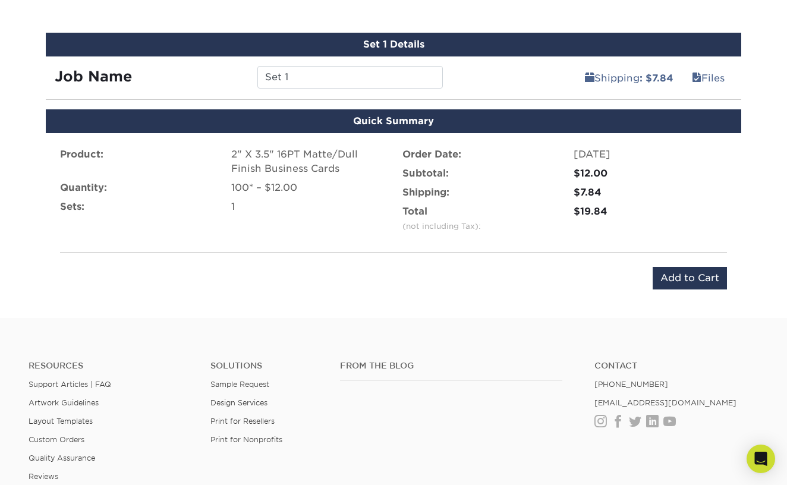
scroll to position [672, 0]
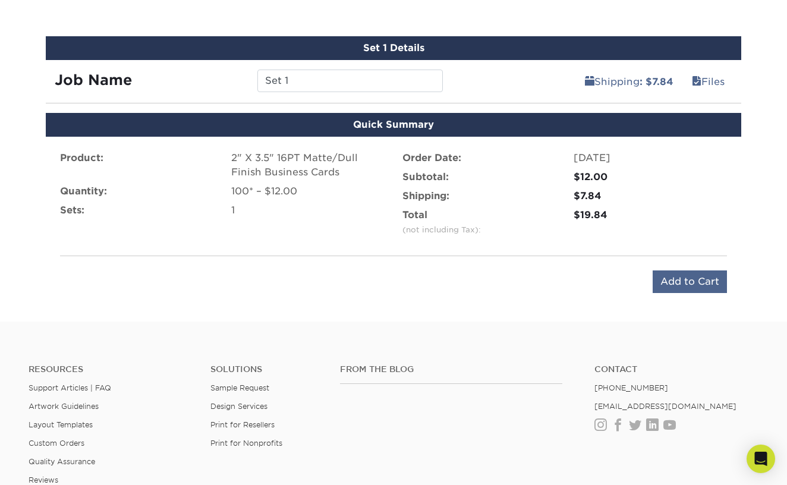
click at [676, 272] on input "Add to Cart" at bounding box center [690, 281] width 74 height 23
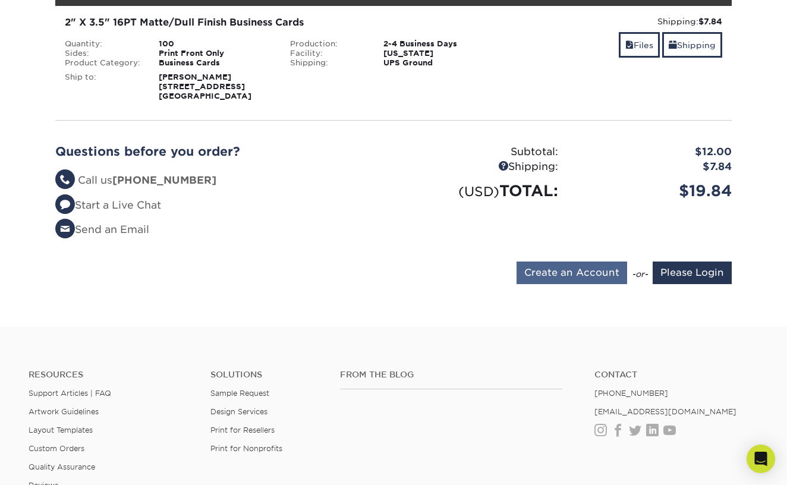
scroll to position [204, 0]
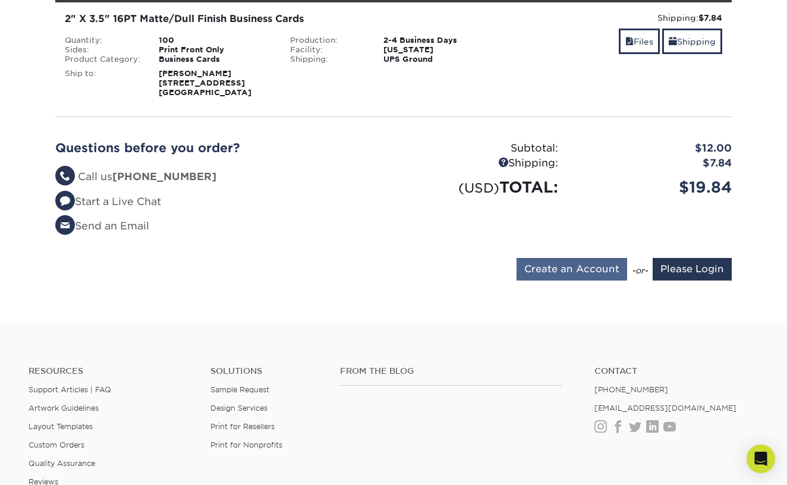
click at [603, 269] on input "Create an Account" at bounding box center [572, 269] width 111 height 23
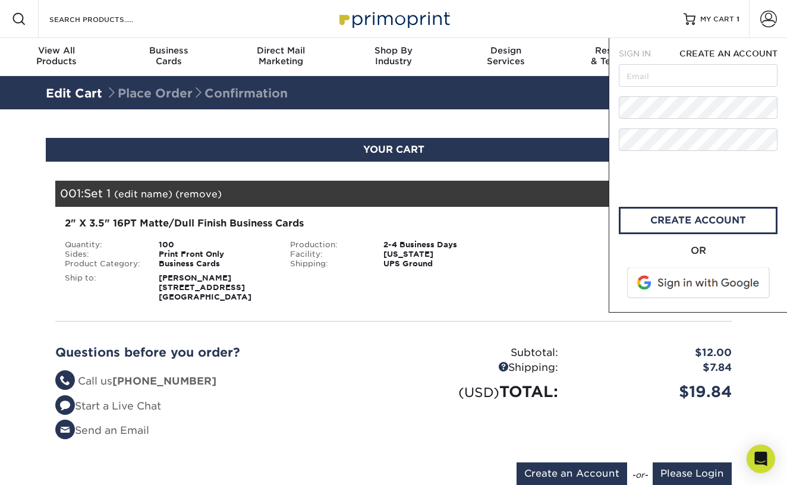
scroll to position [0, 0]
click at [698, 286] on span at bounding box center [700, 283] width 152 height 31
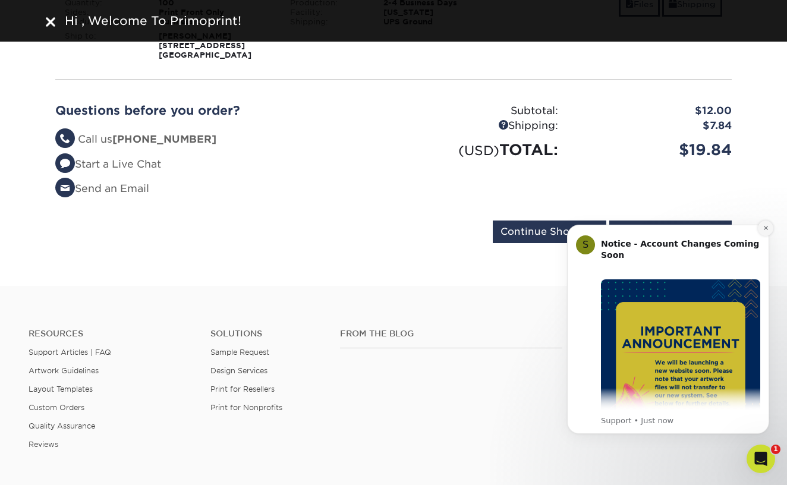
click at [766, 229] on icon "Dismiss notification" at bounding box center [766, 228] width 7 height 7
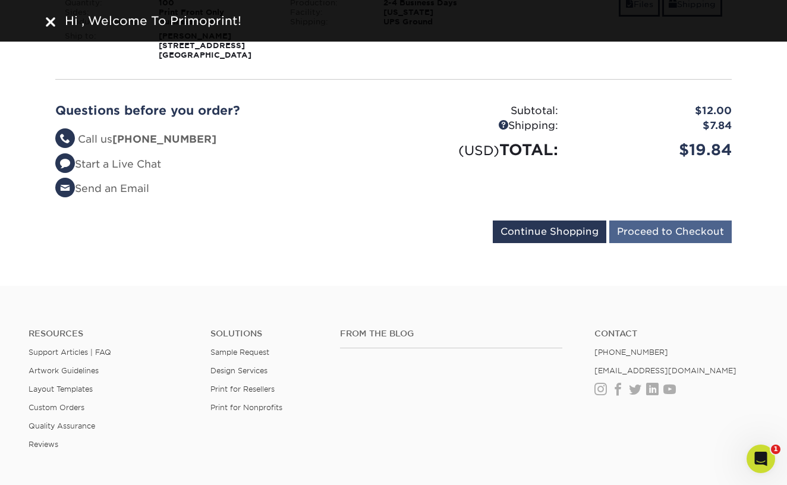
click at [710, 238] on input "Proceed to Checkout" at bounding box center [670, 232] width 122 height 23
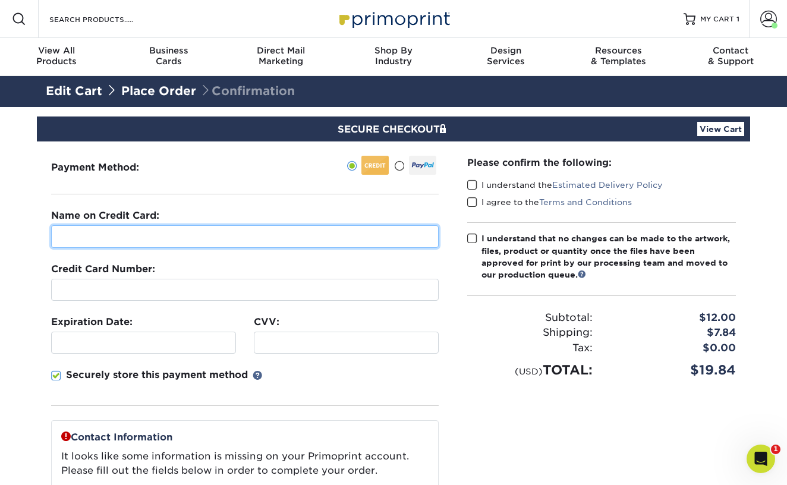
click at [351, 245] on input "text" at bounding box center [245, 236] width 388 height 23
type input "Maritza DeBello"
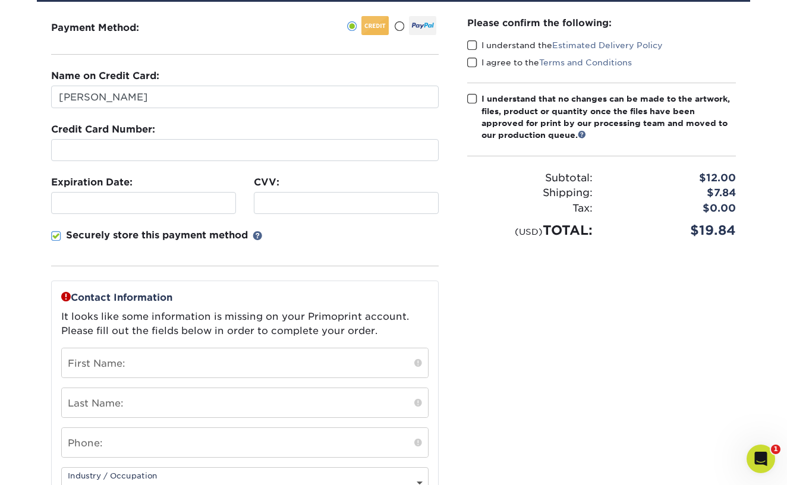
scroll to position [140, 0]
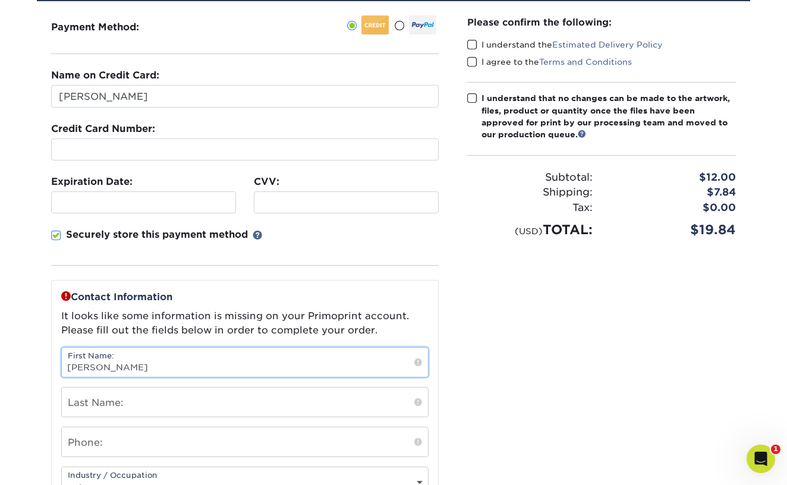
type input "[PERSON_NAME]"
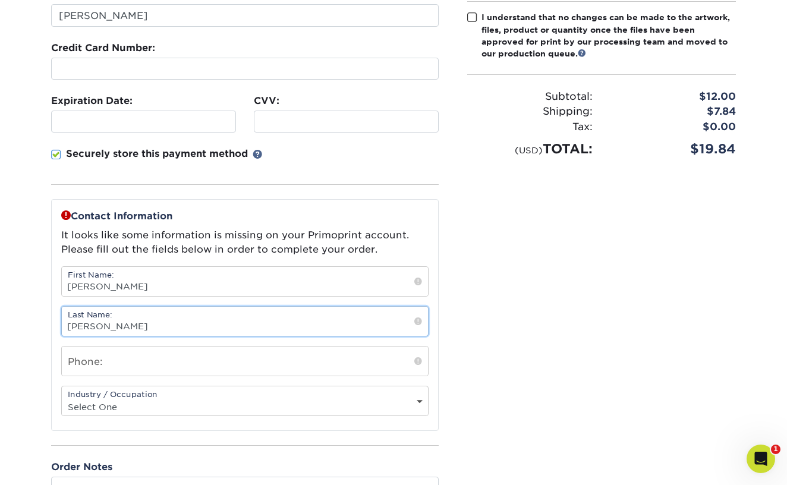
scroll to position [251, 0]
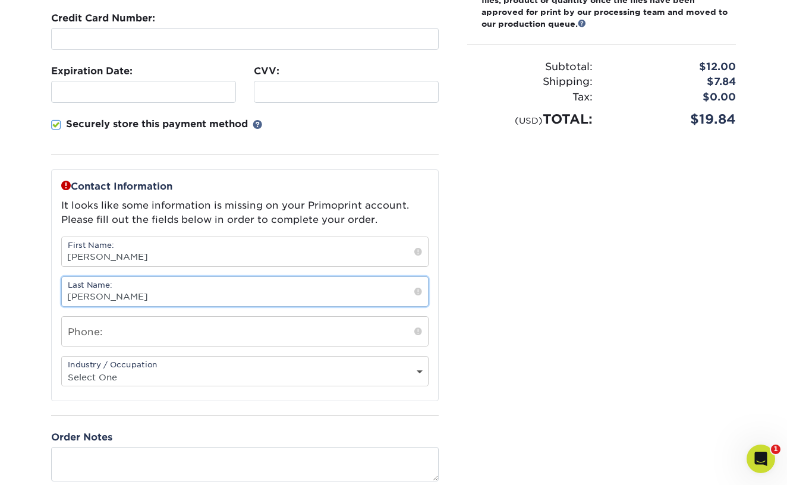
type input "Debello"
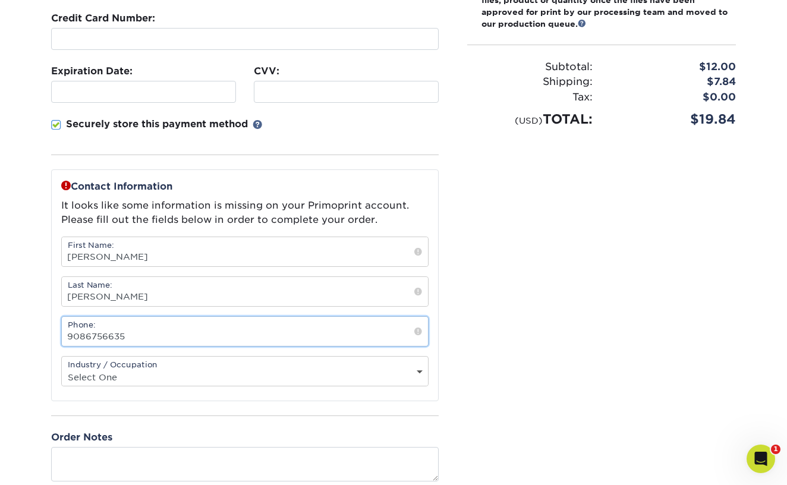
type input "9086756635"
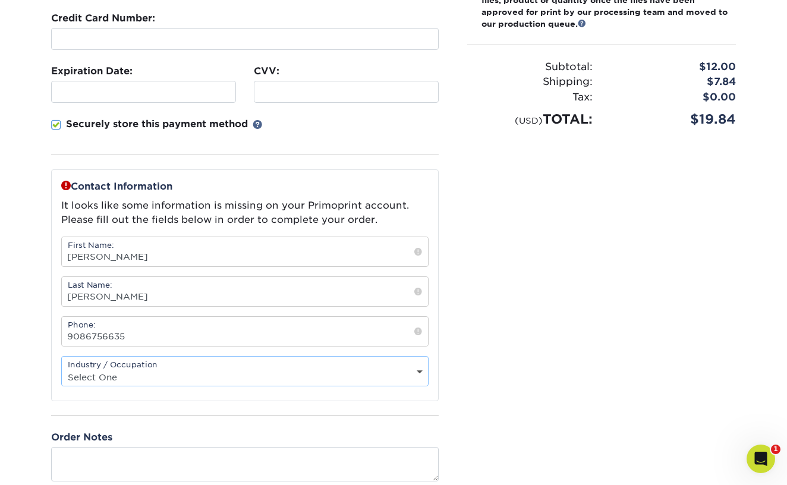
select select "26"
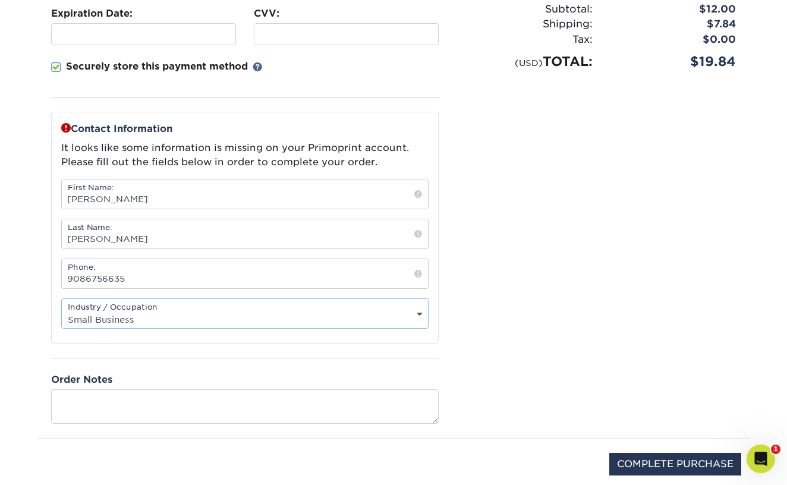
scroll to position [322, 0]
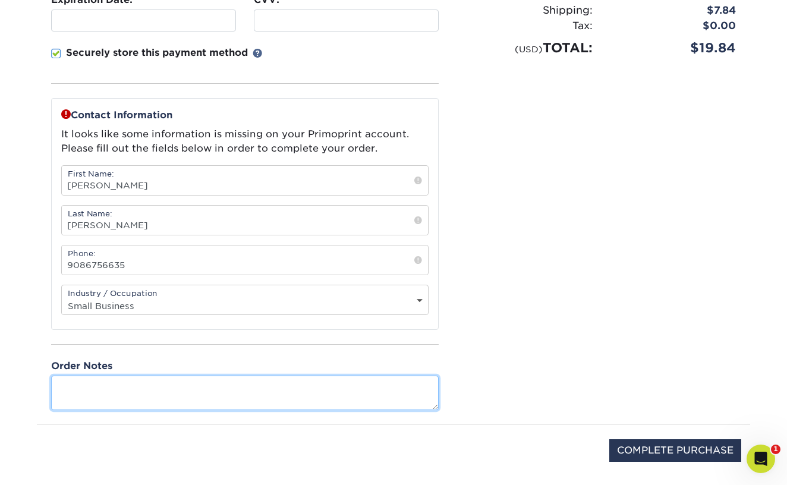
click at [242, 394] on textarea at bounding box center [245, 393] width 388 height 34
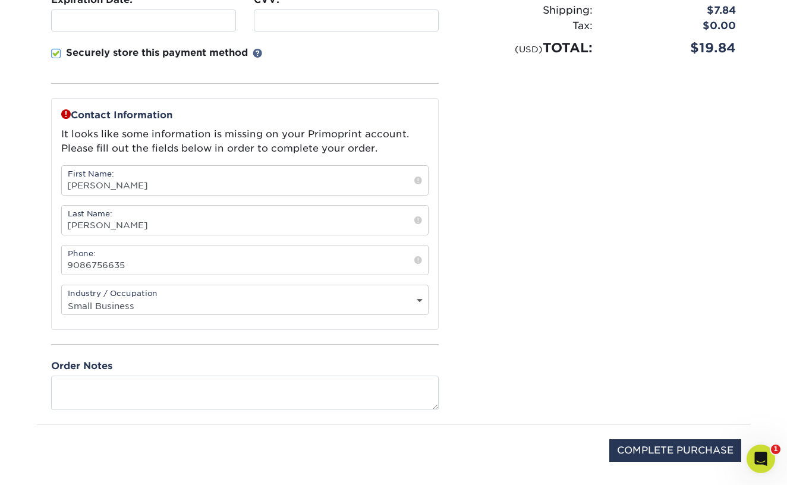
click at [496, 375] on div "Please confirm the following: I understand the Estimated Delivery Policy I agre…" at bounding box center [601, 121] width 297 height 605
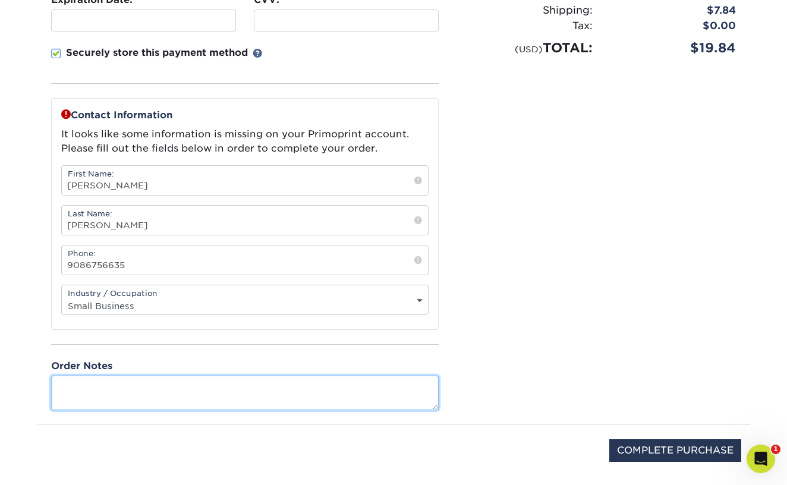
click at [364, 407] on textarea at bounding box center [245, 393] width 388 height 34
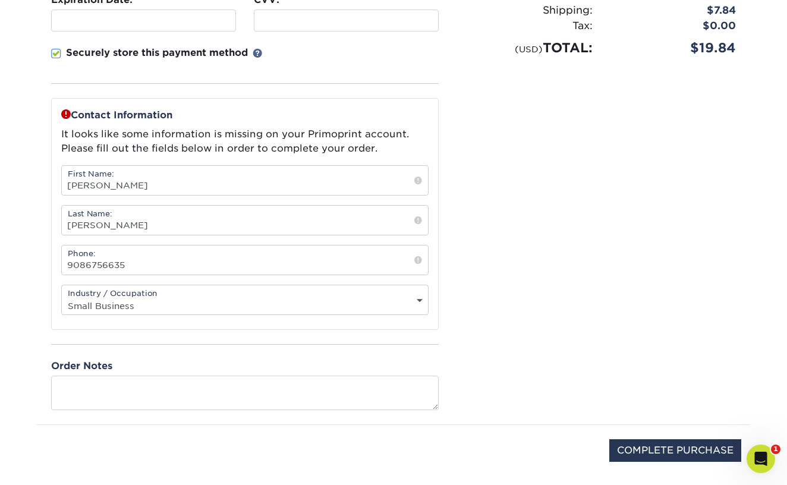
click at [548, 397] on div "Please confirm the following: I understand the Estimated Delivery Policy I agre…" at bounding box center [601, 121] width 297 height 605
click at [650, 451] on input "COMPLETE PURCHASE" at bounding box center [675, 450] width 132 height 23
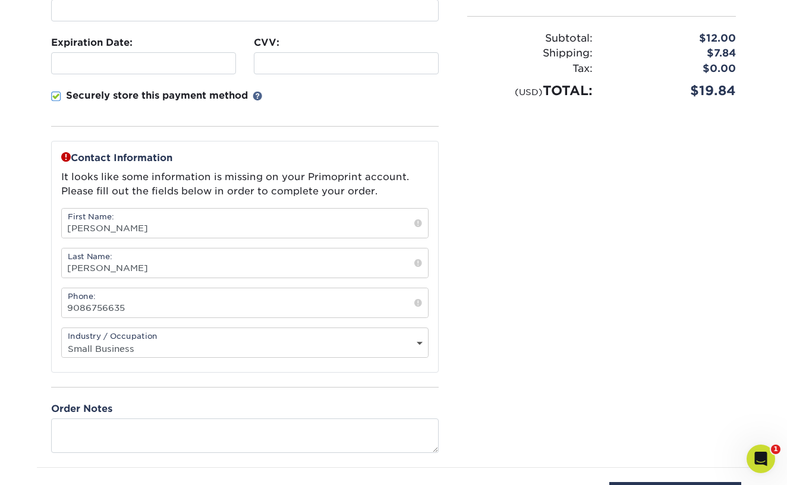
scroll to position [280, 0]
click at [355, 224] on input "[PERSON_NAME]" at bounding box center [245, 222] width 366 height 29
click at [411, 229] on input "[PERSON_NAME]" at bounding box center [245, 222] width 366 height 29
click at [344, 227] on input "[PERSON_NAME]" at bounding box center [245, 222] width 366 height 29
click at [273, 266] on input "Debello" at bounding box center [245, 262] width 366 height 29
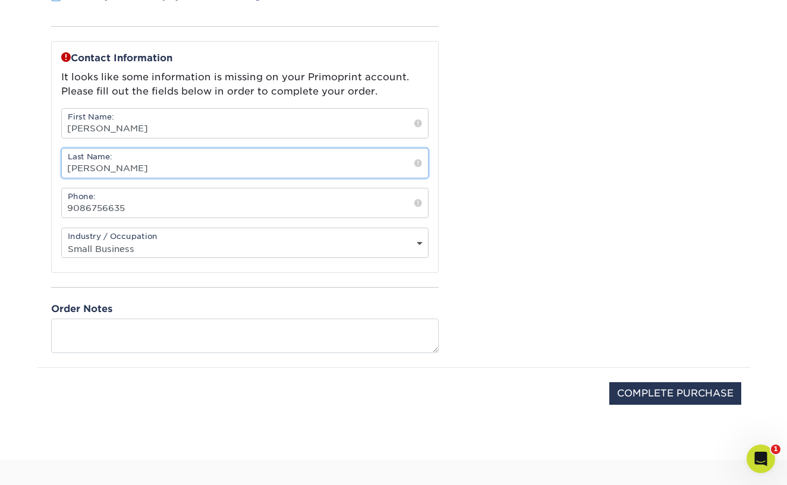
scroll to position [380, 0]
type input "DeBello"
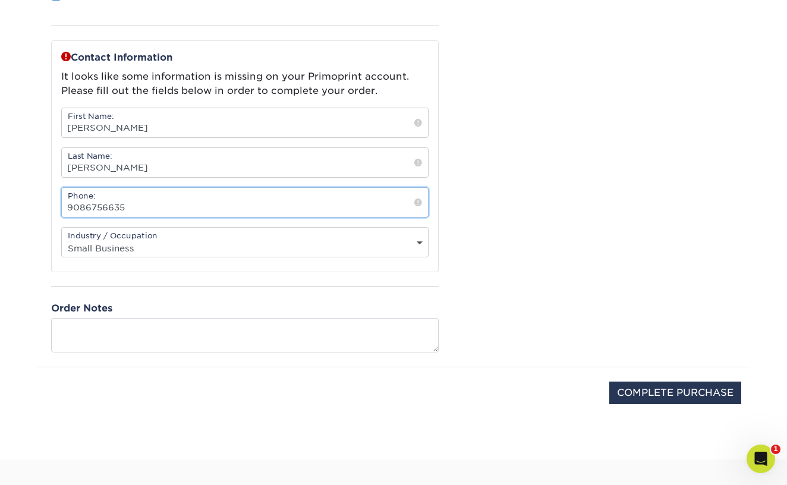
click at [290, 201] on input "9086756635" at bounding box center [245, 202] width 366 height 29
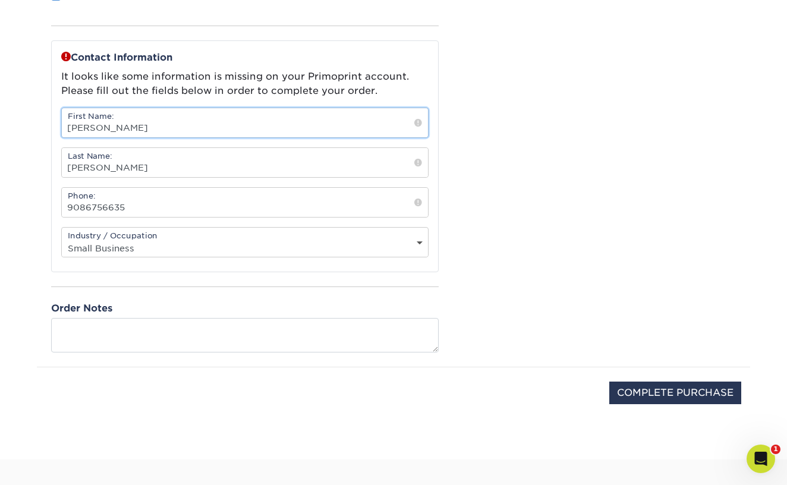
click at [257, 126] on input "[PERSON_NAME]" at bounding box center [245, 122] width 366 height 29
type input "Sara"
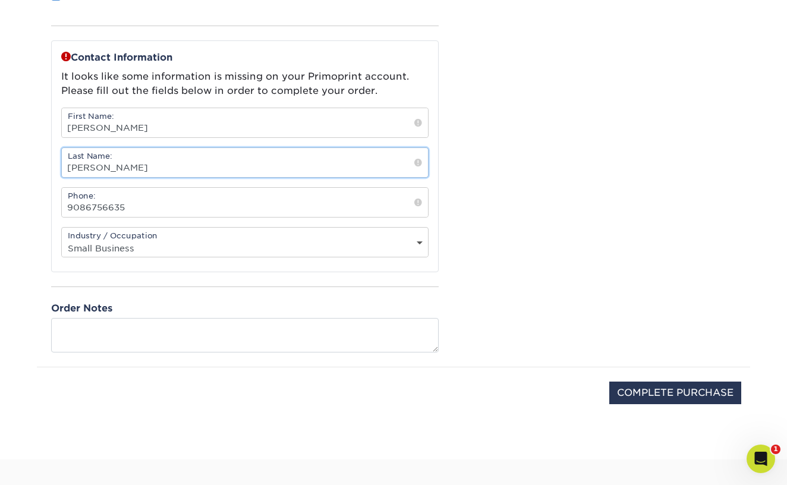
click at [247, 163] on input "DeBello" at bounding box center [245, 162] width 366 height 29
type input "Axelrod-Malagold"
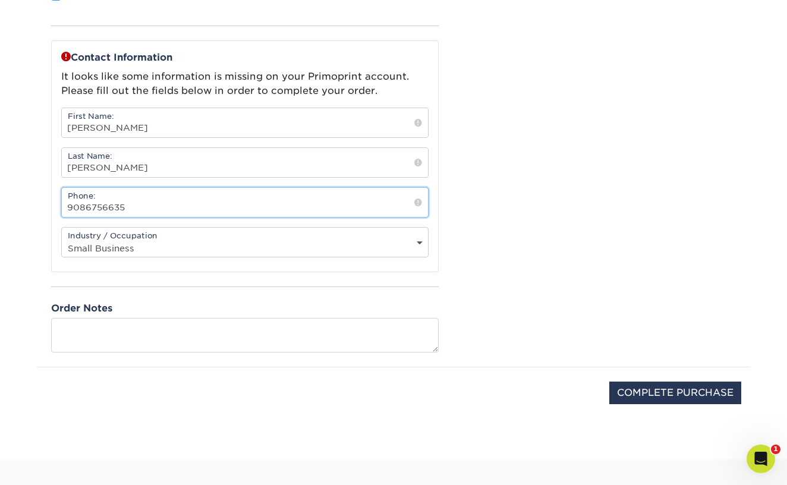
click at [387, 207] on input "9086756635" at bounding box center [245, 202] width 366 height 29
type input "2482101080"
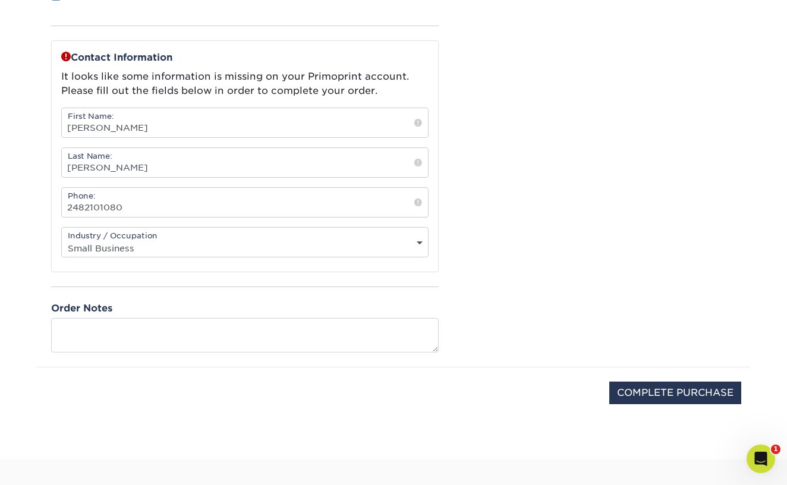
click at [461, 317] on div "Please confirm the following: I understand the Estimated Delivery Policy I agre…" at bounding box center [601, 64] width 297 height 605
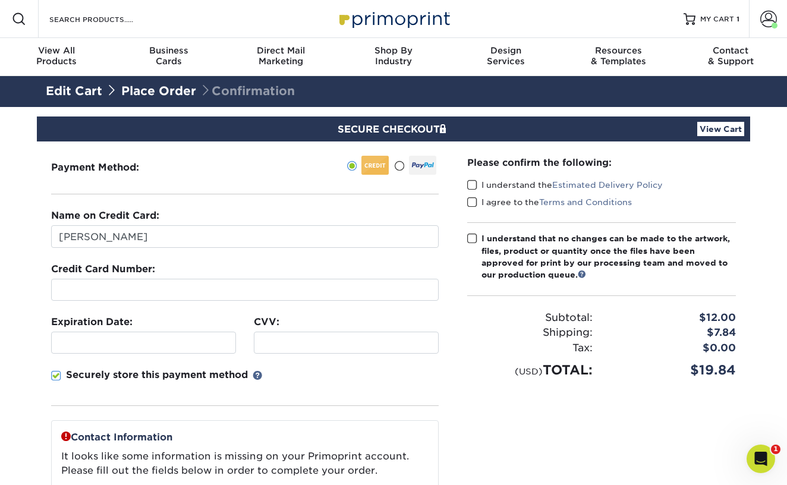
scroll to position [0, 0]
click at [477, 181] on span at bounding box center [472, 185] width 10 height 11
click at [0, 0] on input "I understand the Estimated Delivery Policy" at bounding box center [0, 0] width 0 height 0
click at [470, 202] on span at bounding box center [472, 202] width 10 height 11
click at [0, 0] on input "I agree to the Terms and Conditions" at bounding box center [0, 0] width 0 height 0
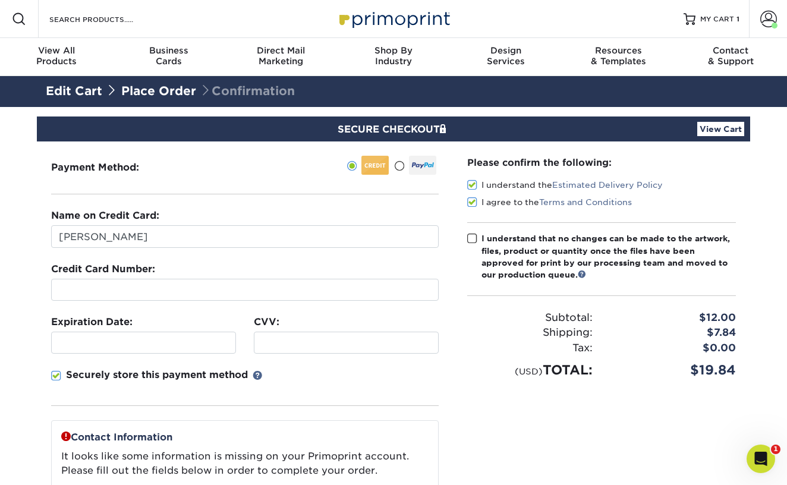
click at [473, 232] on label "I understand that no changes can be made to the artwork, files, product or quan…" at bounding box center [601, 256] width 269 height 49
click at [0, 0] on input "I understand that no changes can be made to the artwork, files, product or quan…" at bounding box center [0, 0] width 0 height 0
click at [476, 242] on span at bounding box center [472, 238] width 10 height 11
click at [0, 0] on input "I understand that no changes can be made to the artwork, files, product or quan…" at bounding box center [0, 0] width 0 height 0
click at [476, 242] on span at bounding box center [472, 238] width 10 height 11
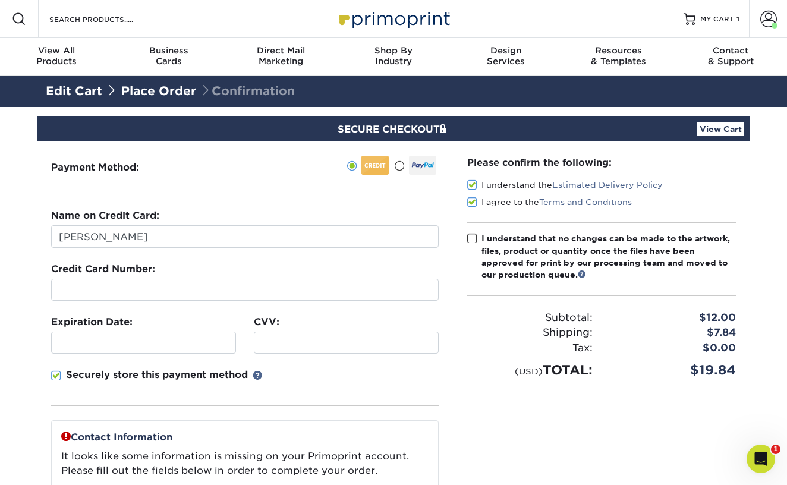
click at [0, 0] on input "I understand that no changes can be made to the artwork, files, product or quan…" at bounding box center [0, 0] width 0 height 0
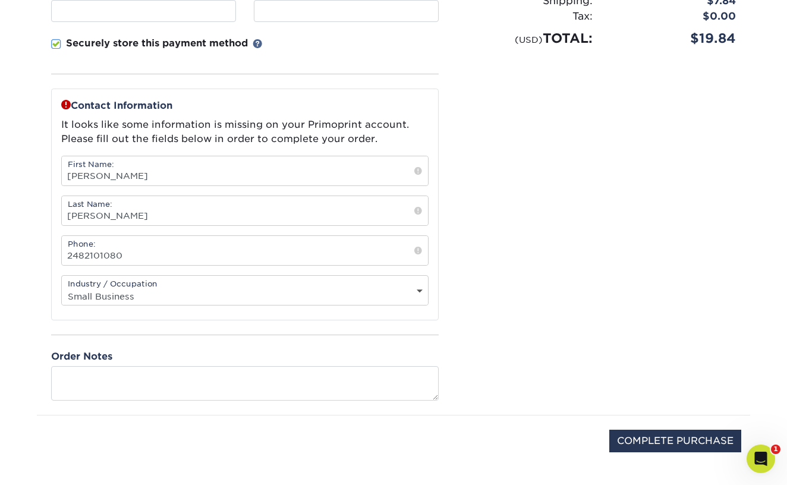
scroll to position [331, 0]
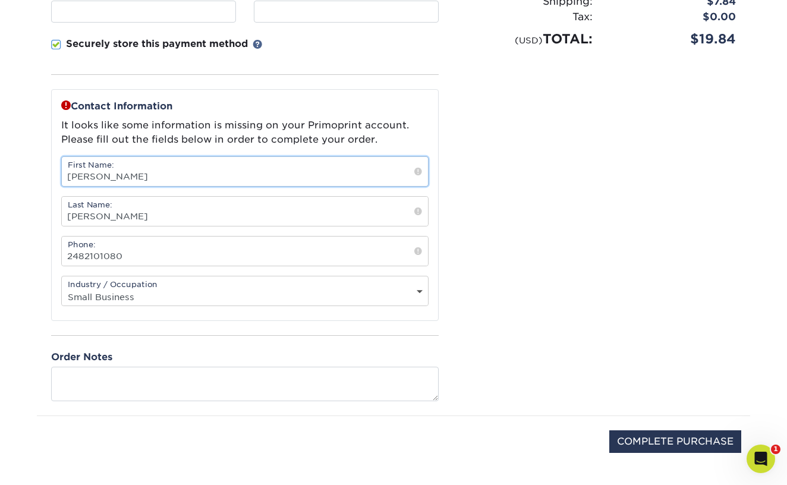
click at [235, 169] on input "Sara" at bounding box center [245, 171] width 366 height 29
type input "[PERSON_NAME]"
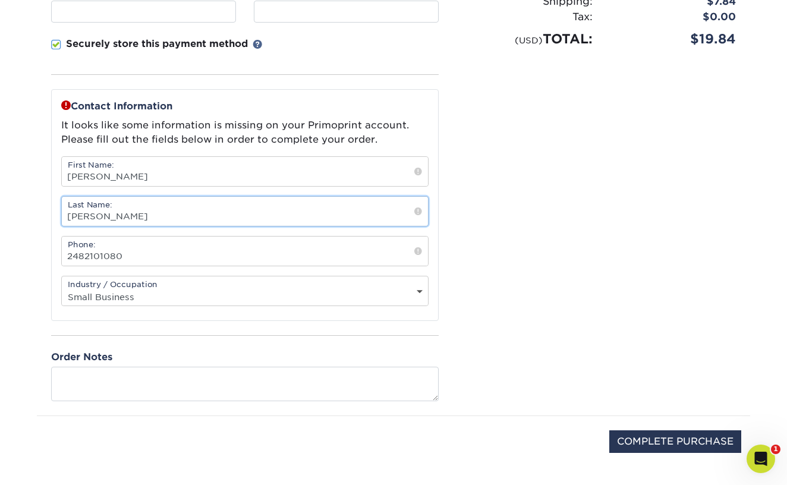
click at [257, 225] on input "Axelrod-Malagold" at bounding box center [245, 211] width 366 height 29
type input "DeBello"
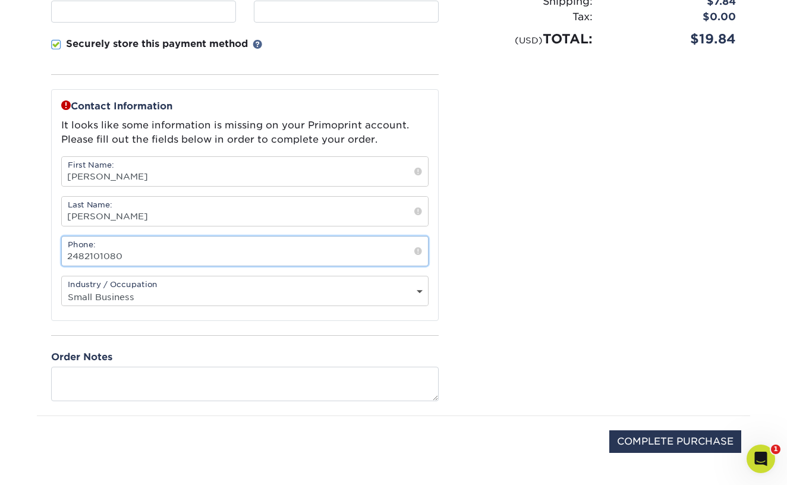
click at [240, 260] on input "2482101080" at bounding box center [245, 251] width 366 height 29
type input "9086756635"
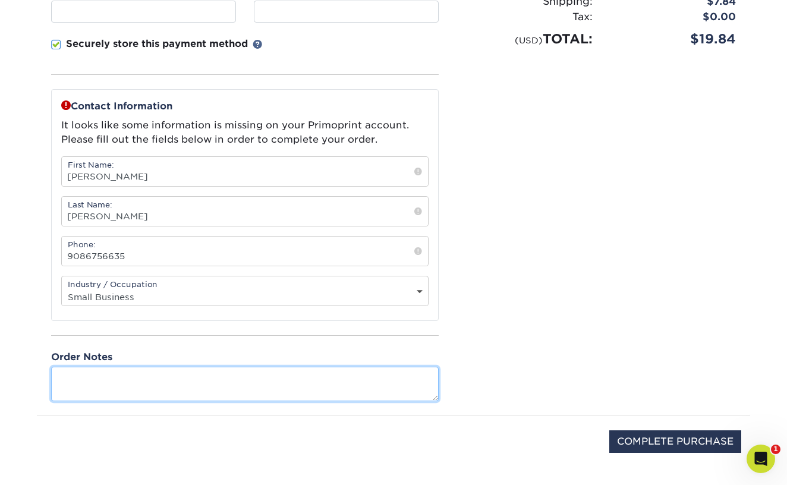
click at [344, 384] on textarea at bounding box center [245, 384] width 388 height 34
type textarea "x"
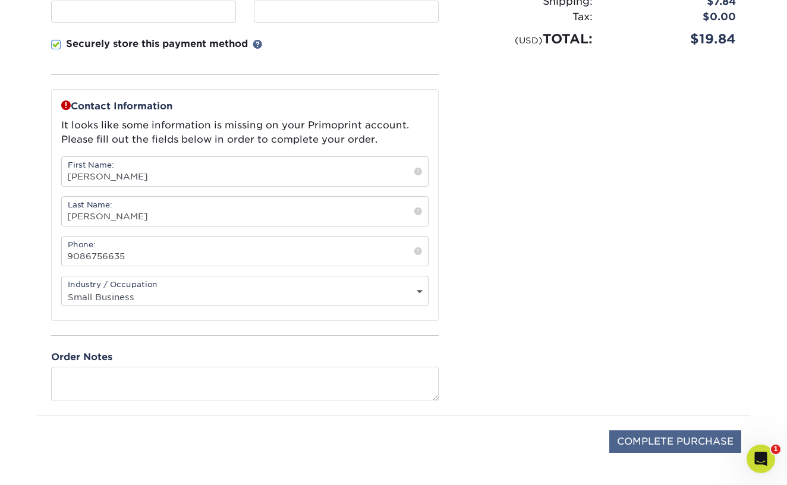
click at [614, 440] on input "COMPLETE PURCHASE" at bounding box center [675, 441] width 132 height 23
type input "PROCESSING, PLEASE WAIT..."
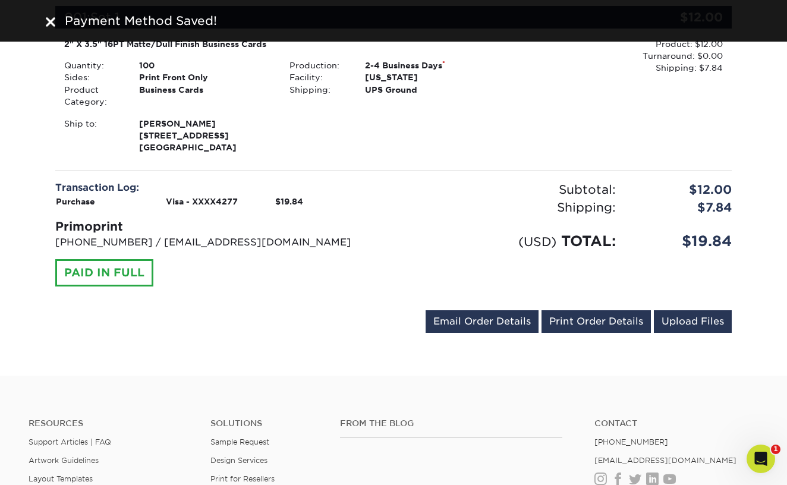
scroll to position [320, 0]
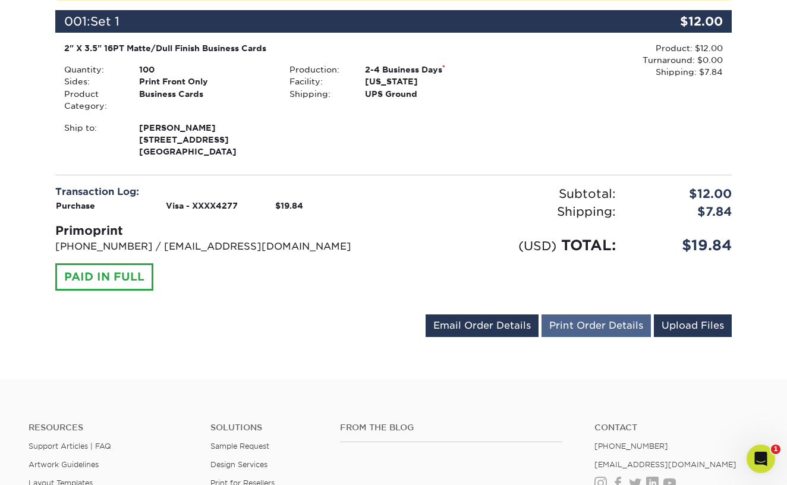
click at [604, 329] on link "Print Order Details" at bounding box center [596, 325] width 109 height 23
